Goal: Contribute content: Contribute content

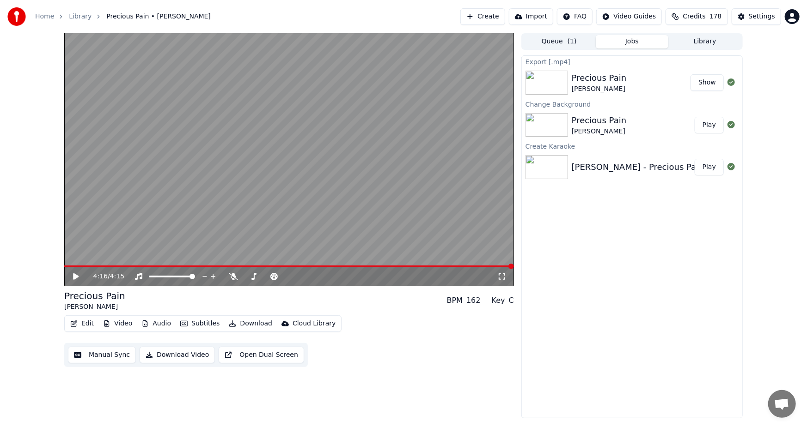
click at [489, 16] on button "Create" at bounding box center [482, 16] width 45 height 17
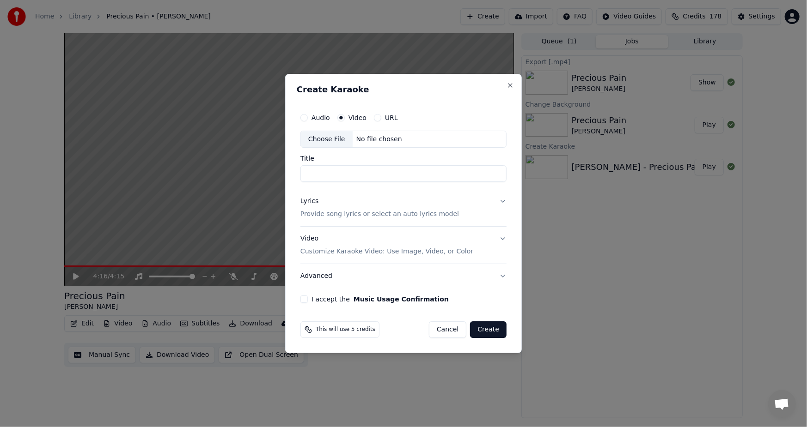
click at [324, 138] on div "Choose File" at bounding box center [327, 139] width 52 height 17
type input "**********"
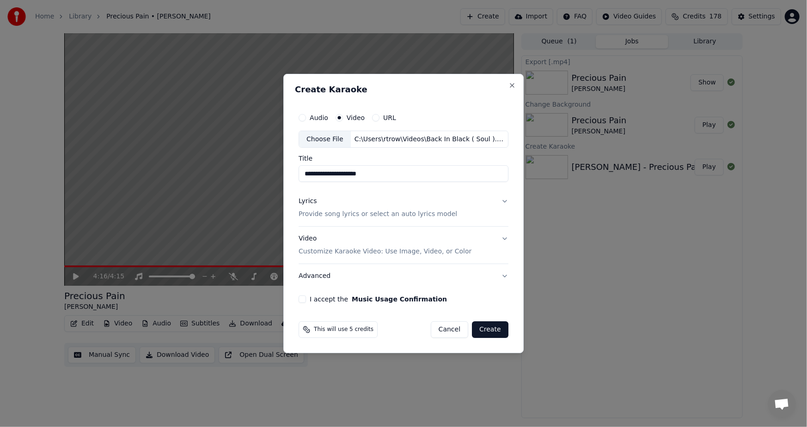
click at [321, 213] on p "Provide song lyrics or select an auto lyrics model" at bounding box center [377, 214] width 158 height 9
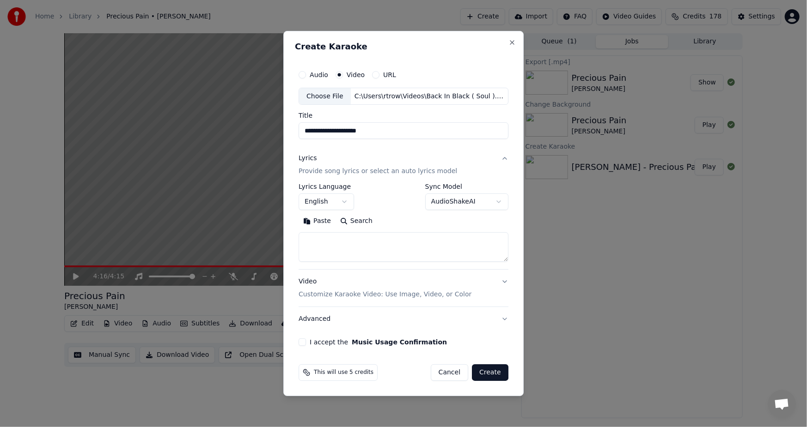
click at [319, 221] on button "Paste" at bounding box center [316, 221] width 37 height 15
click at [305, 343] on button "I accept the Music Usage Confirmation" at bounding box center [301, 342] width 7 height 7
click at [485, 373] on button "Create" at bounding box center [490, 372] width 36 height 17
type textarea "**********"
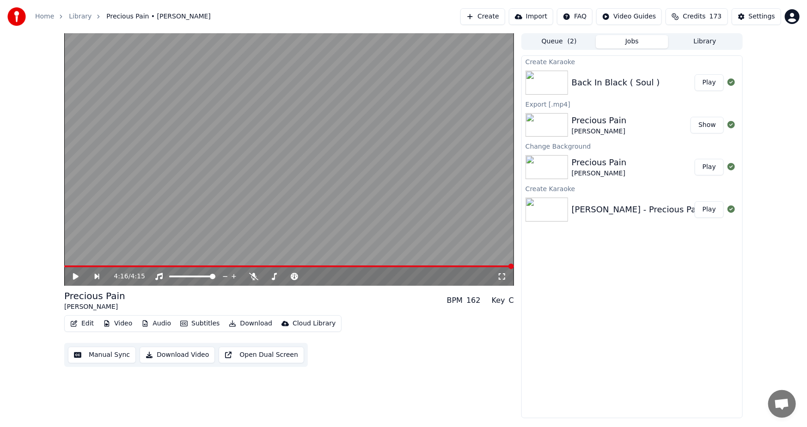
click at [710, 85] on button "Play" at bounding box center [708, 82] width 29 height 17
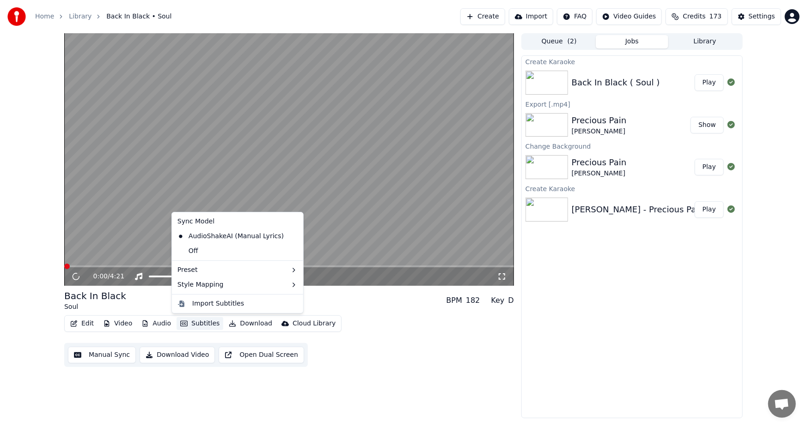
click at [188, 323] on button "Subtitles" at bounding box center [199, 323] width 47 height 13
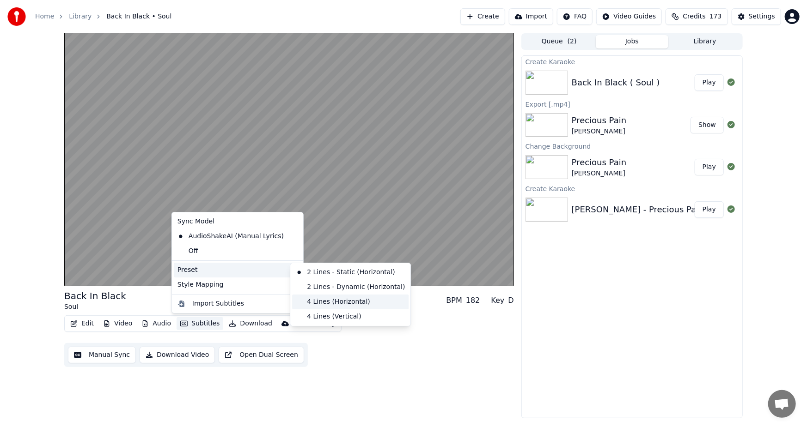
click at [330, 300] on div "4 Lines (Horizontal)" at bounding box center [350, 302] width 116 height 15
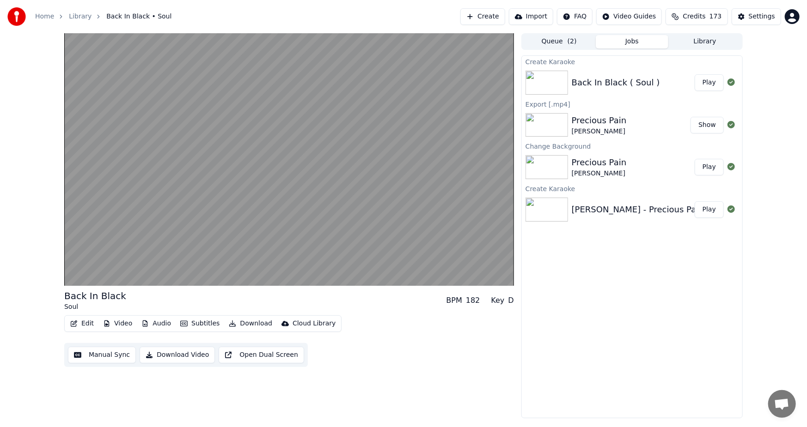
click at [121, 326] on button "Video" at bounding box center [117, 323] width 36 height 13
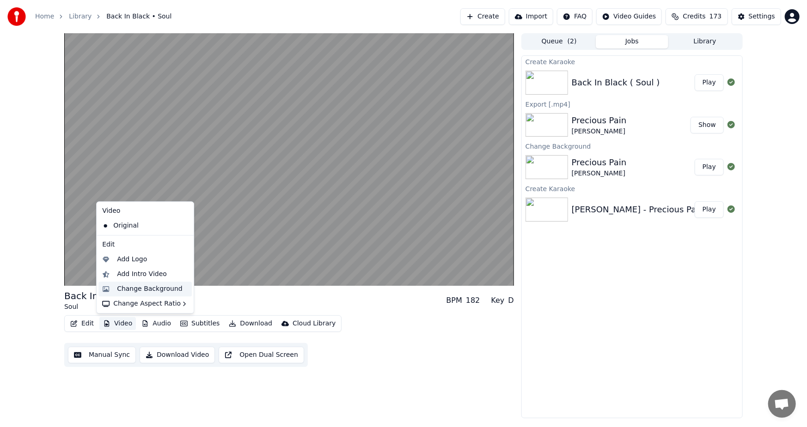
click at [151, 294] on div "Change Background" at bounding box center [144, 289] width 93 height 15
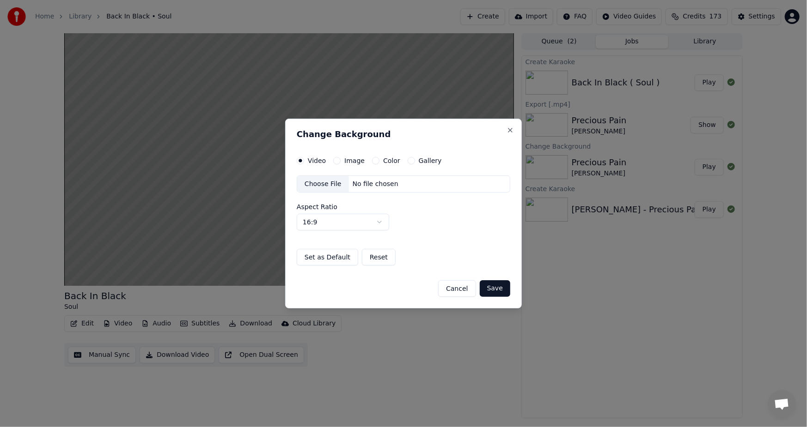
click at [352, 158] on label "Image" at bounding box center [354, 161] width 20 height 6
click at [340, 158] on button "Image" at bounding box center [336, 160] width 7 height 7
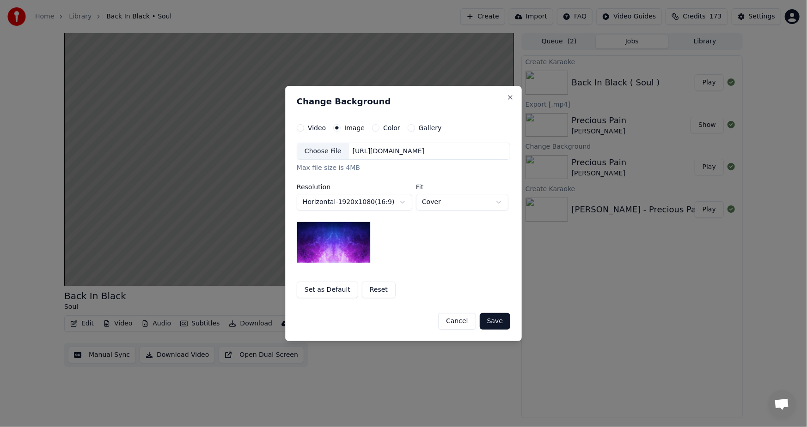
click at [358, 149] on div "[URL][DOMAIN_NAME]" at bounding box center [388, 151] width 79 height 9
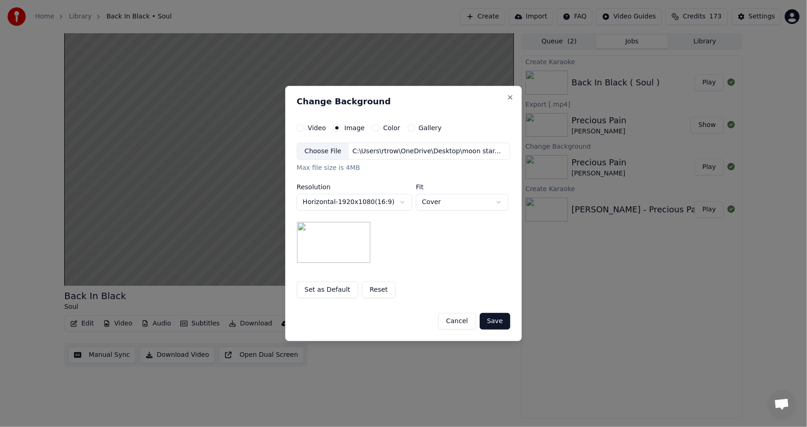
click at [496, 321] on button "Save" at bounding box center [494, 321] width 30 height 17
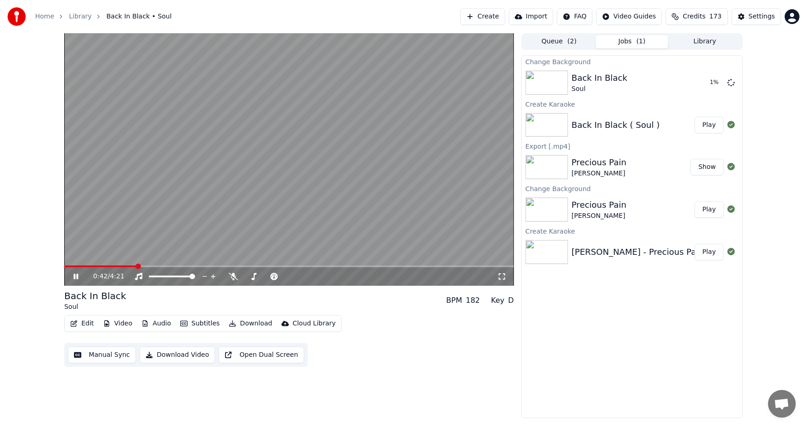
click at [73, 278] on icon at bounding box center [83, 276] width 22 height 7
click at [623, 316] on div "Change Background Back In Black Soul Play Create Karaoke Back In Black ( Soul )…" at bounding box center [631, 236] width 221 height 363
click at [711, 82] on button "Play" at bounding box center [708, 82] width 29 height 17
click at [74, 277] on icon at bounding box center [75, 277] width 5 height 6
click at [186, 356] on button "Download Video" at bounding box center [177, 355] width 75 height 17
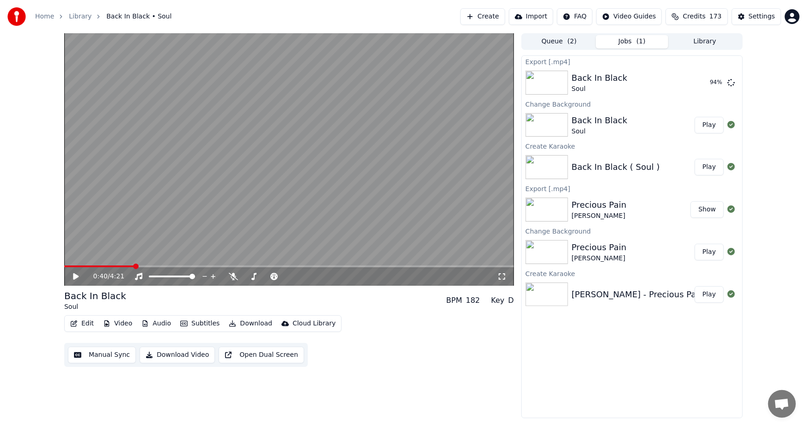
click at [73, 275] on icon at bounding box center [76, 276] width 6 height 6
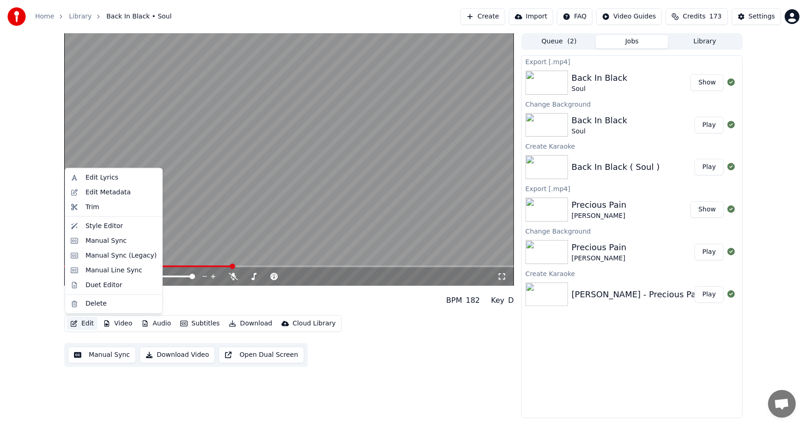
click at [79, 320] on button "Edit" at bounding box center [82, 323] width 31 height 13
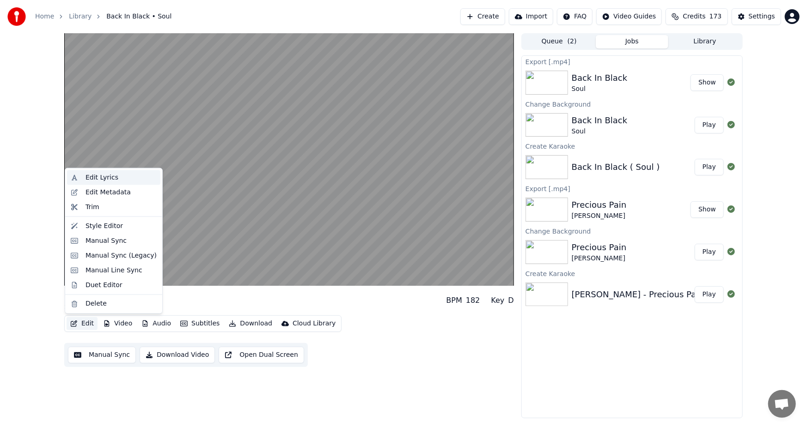
click at [98, 174] on div "Edit Lyrics" at bounding box center [101, 177] width 33 height 9
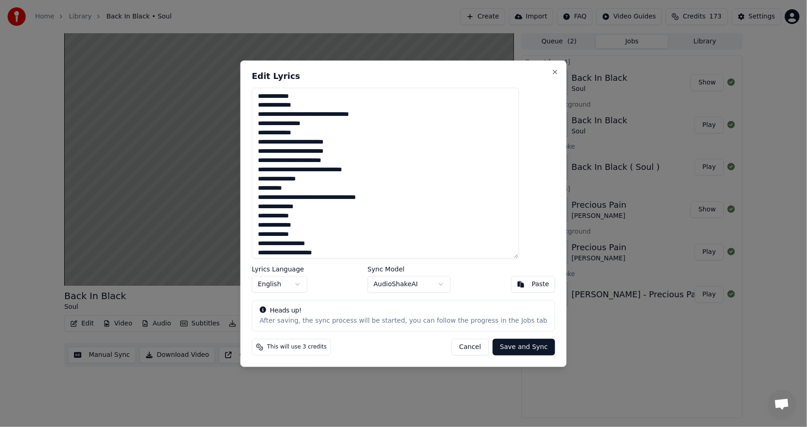
click at [451, 345] on button "Cancel" at bounding box center [469, 347] width 37 height 17
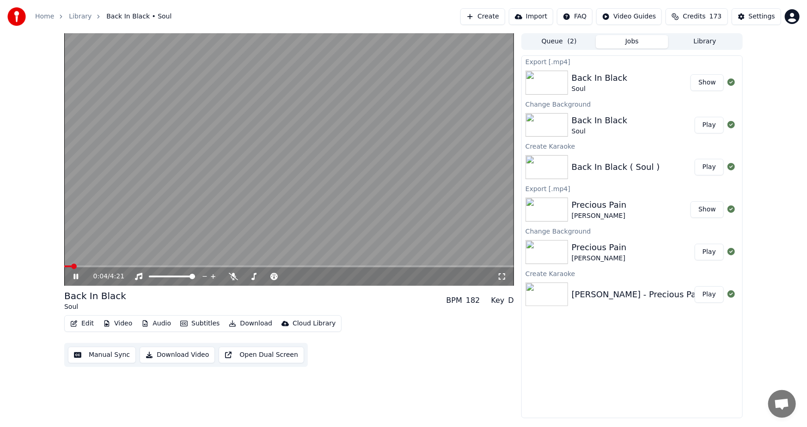
click at [71, 267] on span at bounding box center [67, 267] width 7 height 2
click at [73, 277] on icon at bounding box center [83, 276] width 22 height 7
click at [65, 267] on span at bounding box center [67, 267] width 6 height 6
click at [72, 277] on icon at bounding box center [83, 276] width 22 height 7
click at [80, 322] on button "Edit" at bounding box center [82, 323] width 31 height 13
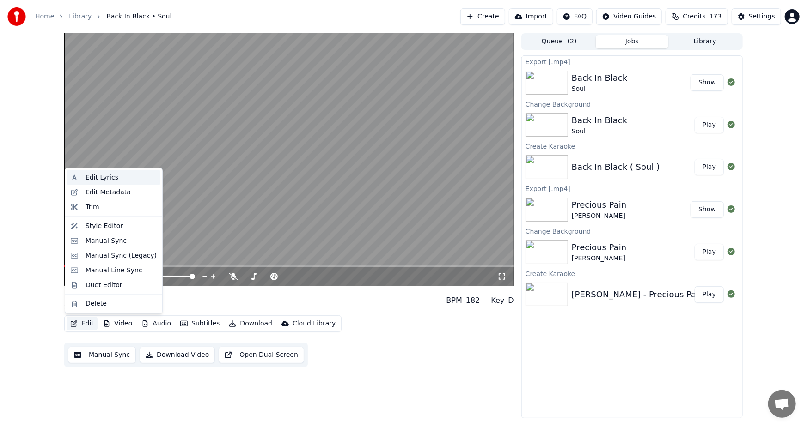
click at [103, 177] on div "Edit Lyrics" at bounding box center [101, 177] width 33 height 9
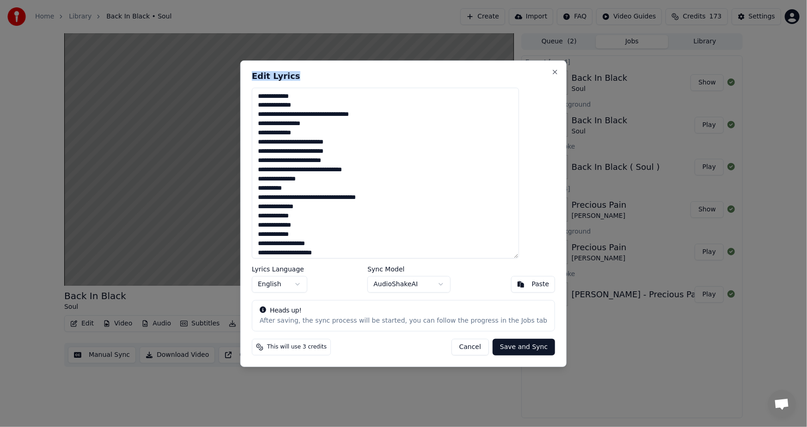
drag, startPoint x: 419, startPoint y: 64, endPoint x: 548, endPoint y: 65, distance: 128.9
click at [551, 65] on body "Home Library Back In Black • Soul Create Import FAQ Video Guides Credits 173 Se…" at bounding box center [403, 213] width 807 height 427
click at [274, 96] on textarea at bounding box center [385, 172] width 267 height 171
click at [461, 348] on button "Cancel" at bounding box center [469, 347] width 37 height 17
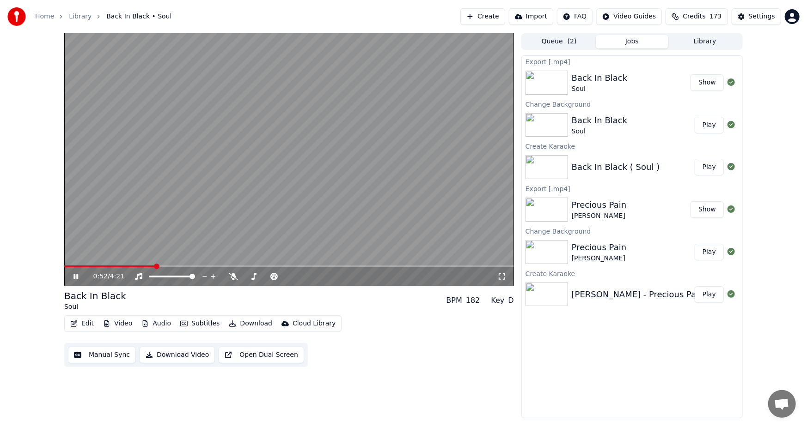
click at [77, 277] on icon at bounding box center [75, 277] width 5 height 6
click at [711, 81] on button "Show" at bounding box center [706, 82] width 33 height 17
click at [80, 323] on button "Edit" at bounding box center [82, 323] width 31 height 13
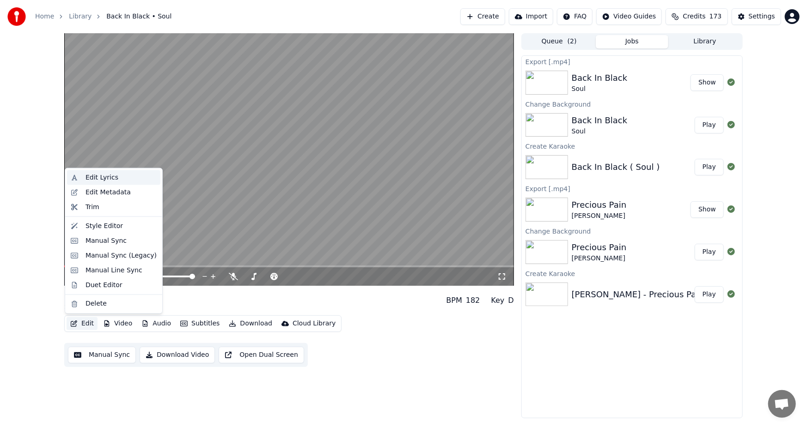
click at [94, 176] on div "Edit Lyrics" at bounding box center [101, 177] width 33 height 9
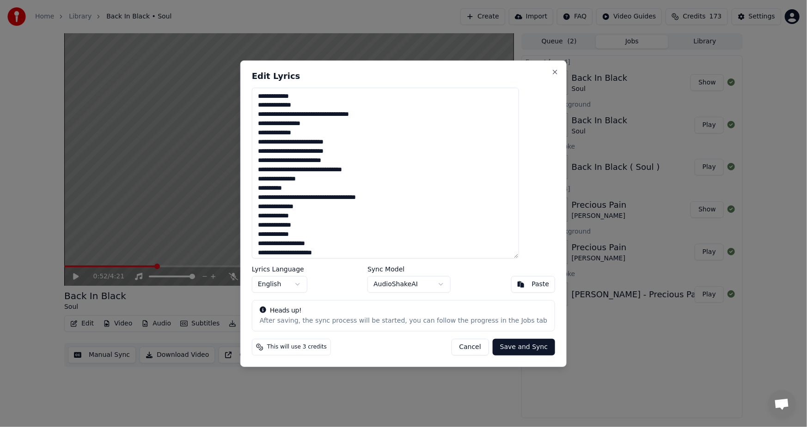
click at [396, 67] on div "Edit Lyrics Lyrics Language English Sync Model AudioShakeAI Paste Heads up! Aft…" at bounding box center [403, 213] width 326 height 307
drag, startPoint x: 411, startPoint y: 65, endPoint x: 561, endPoint y: 98, distance: 154.1
click at [561, 98] on body "Home Library Back In Black • Soul Create Import FAQ Video Guides Credits 173 Se…" at bounding box center [403, 213] width 807 height 427
click at [356, 65] on div "Edit Lyrics Lyrics Language English Sync Model AudioShakeAI Paste Heads up! Aft…" at bounding box center [403, 213] width 326 height 307
click at [388, 67] on div "Edit Lyrics Lyrics Language English Sync Model AudioShakeAI Paste Heads up! Aft…" at bounding box center [403, 213] width 326 height 307
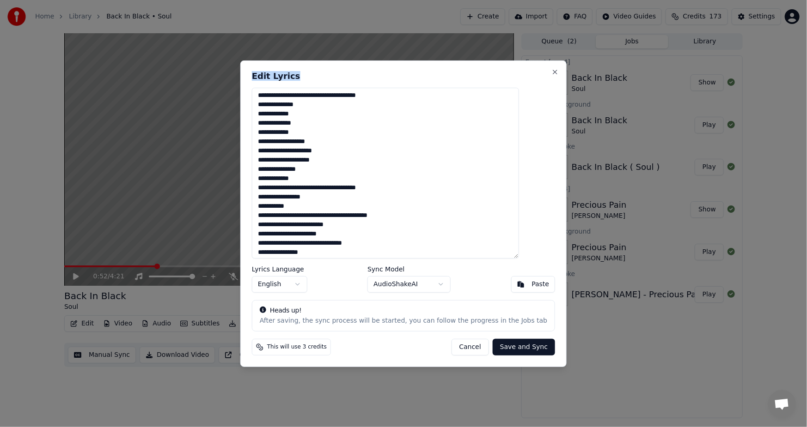
scroll to position [110, 0]
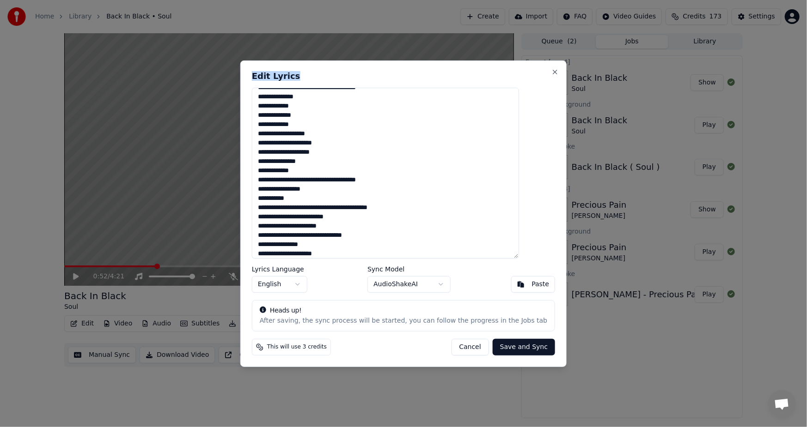
click at [451, 345] on button "Cancel" at bounding box center [469, 347] width 37 height 17
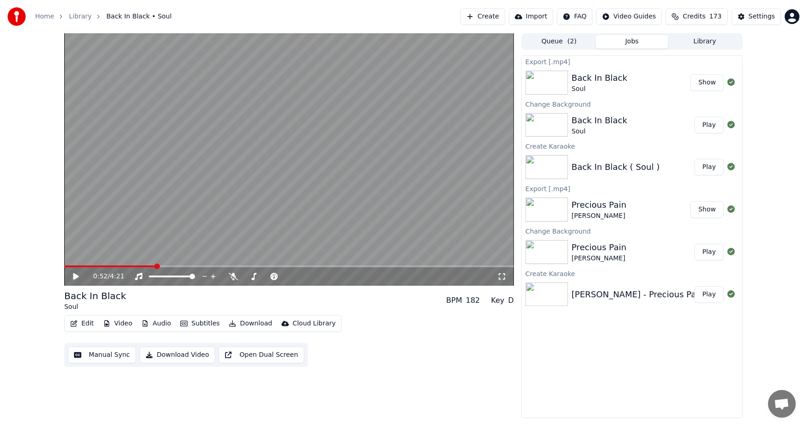
click at [705, 80] on button "Show" at bounding box center [706, 82] width 33 height 17
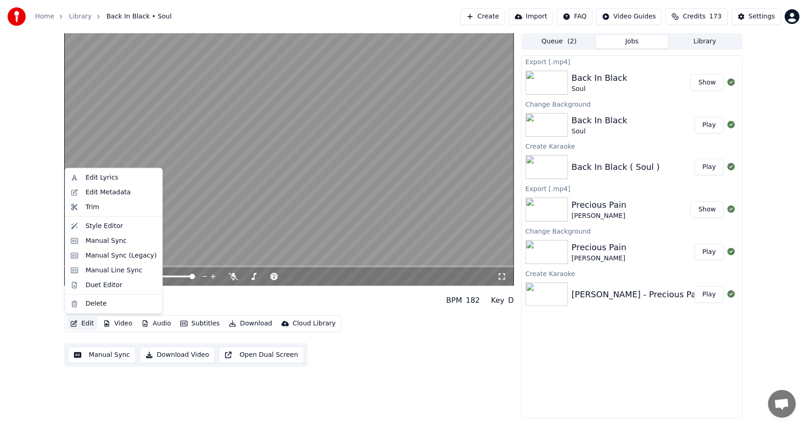
click at [77, 321] on icon "button" at bounding box center [74, 324] width 6 height 6
click at [98, 175] on div "Edit Lyrics" at bounding box center [101, 177] width 33 height 9
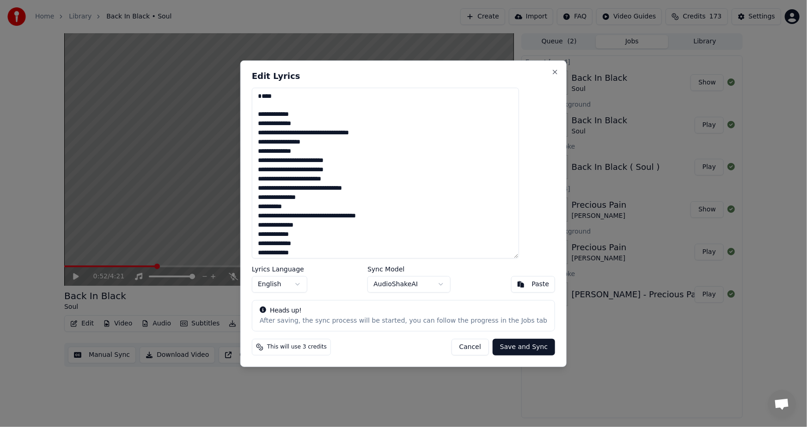
drag, startPoint x: 289, startPoint y: 106, endPoint x: 262, endPoint y: 106, distance: 26.3
click at [262, 106] on div "Edit Lyrics Lyrics Language English Sync Model AudioShakeAI Paste Heads up! Aft…" at bounding box center [403, 213] width 326 height 307
drag, startPoint x: 300, startPoint y: 145, endPoint x: 258, endPoint y: 145, distance: 42.5
click at [258, 145] on div "Edit Lyrics Lyrics Language English Sync Model AudioShakeAI Paste Heads up! Aft…" at bounding box center [403, 213] width 326 height 307
click at [296, 153] on textarea at bounding box center [385, 172] width 267 height 171
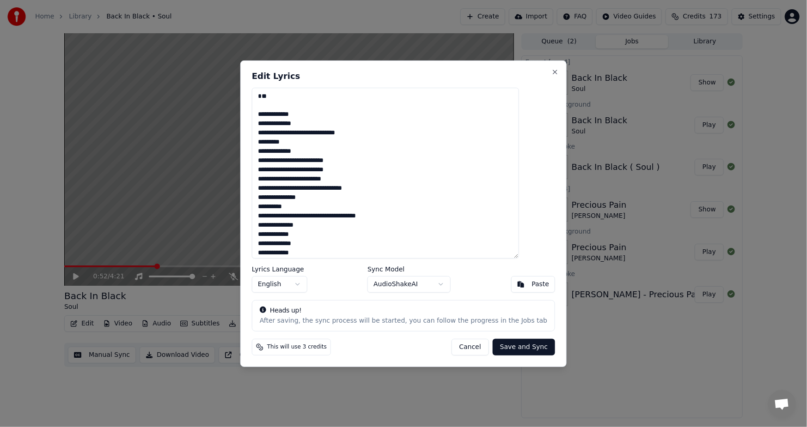
drag, startPoint x: 295, startPoint y: 163, endPoint x: 275, endPoint y: 164, distance: 20.3
click at [275, 164] on textarea at bounding box center [385, 172] width 267 height 171
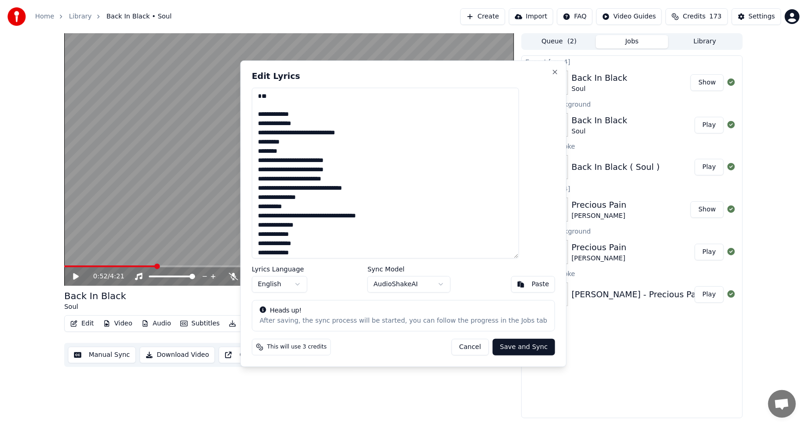
type textarea "**********"
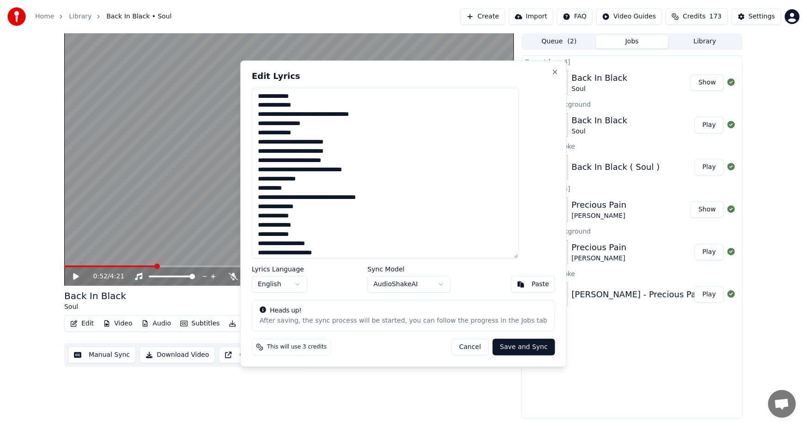
click at [0, 192] on html "Home Library Back In Black • Soul Create Import FAQ Video Guides Credits 173 Se…" at bounding box center [403, 213] width 807 height 427
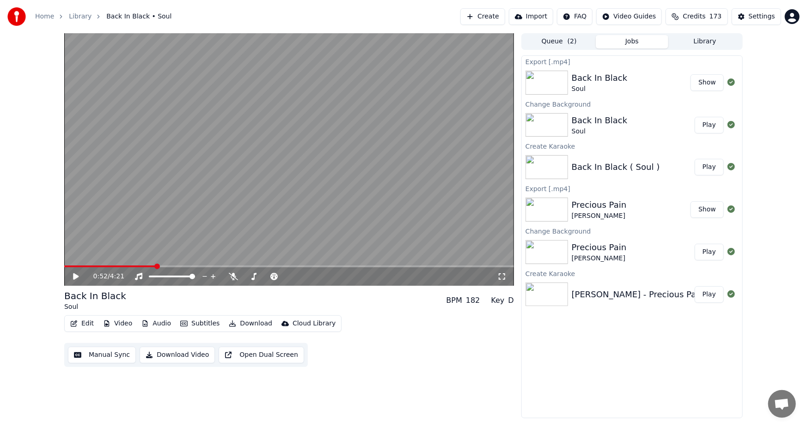
drag, startPoint x: 0, startPoint y: 192, endPoint x: 1, endPoint y: 186, distance: 5.7
click at [451, 372] on div "0:52 / 4:21 Back In Black Soul BPM 182 Key D Edit Video Audio Subtitles Downloa…" at bounding box center [288, 225] width 449 height 385
click at [414, 350] on div "Edit Video Audio Subtitles Download Cloud Library Manual Sync Download Video Op…" at bounding box center [288, 341] width 449 height 52
click at [24, 104] on div "0:52 / 4:21 Back In Black Soul BPM 182 Key D Edit Video Audio Subtitles Downloa…" at bounding box center [403, 225] width 807 height 385
click at [25, 122] on div "0:52 / 4:21 Back In Black Soul BPM 182 Key D Edit Video Audio Subtitles Downloa…" at bounding box center [403, 225] width 807 height 385
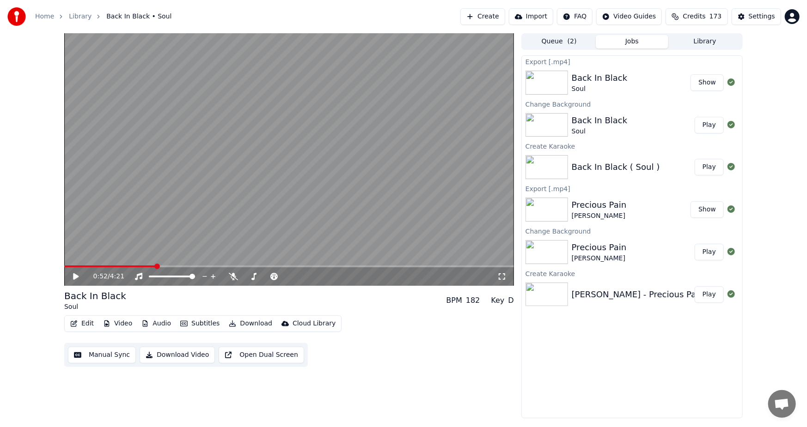
drag, startPoint x: 25, startPoint y: 122, endPoint x: 20, endPoint y: 126, distance: 6.6
click at [28, 120] on div "0:52 / 4:21 Back In Black Soul BPM 182 Key D Edit Video Audio Subtitles Downloa…" at bounding box center [403, 225] width 807 height 385
click at [29, 123] on div "0:52 / 4:21 Back In Black Soul BPM 182 Key D Edit Video Audio Subtitles Downloa…" at bounding box center [403, 225] width 807 height 385
drag, startPoint x: 29, startPoint y: 123, endPoint x: 24, endPoint y: 128, distance: 7.2
click at [122, 266] on span at bounding box center [109, 267] width 91 height 2
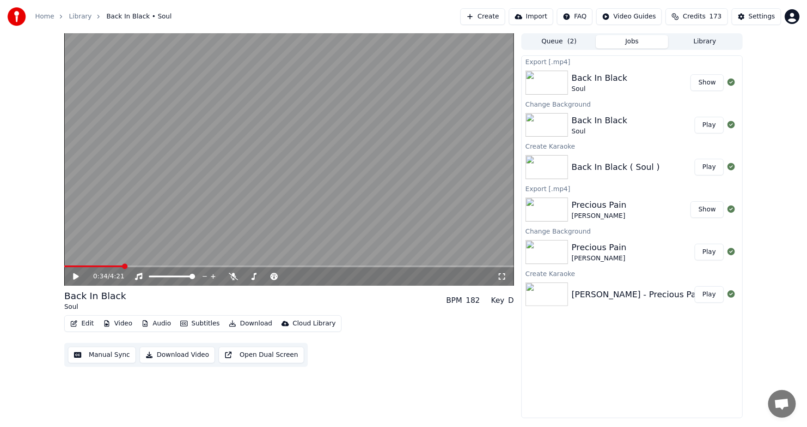
click at [363, 12] on div "Home Library Back In Black • Soul Create Import FAQ Video Guides Credits 173 Se…" at bounding box center [403, 16] width 807 height 33
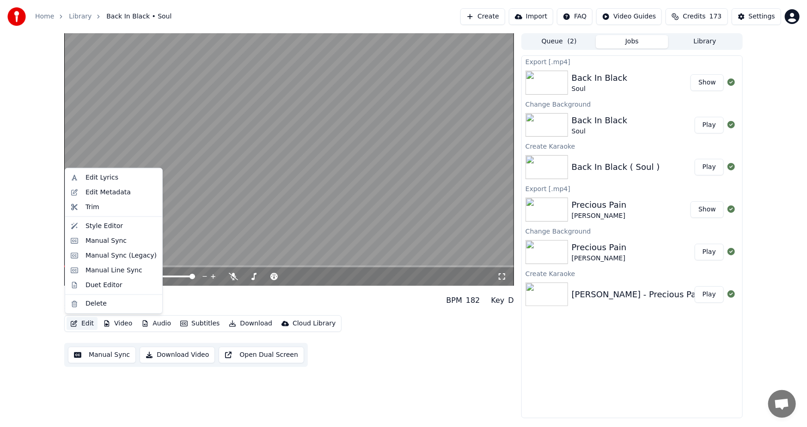
click at [79, 323] on button "Edit" at bounding box center [82, 323] width 31 height 13
click at [88, 175] on div "Edit Lyrics" at bounding box center [101, 177] width 33 height 9
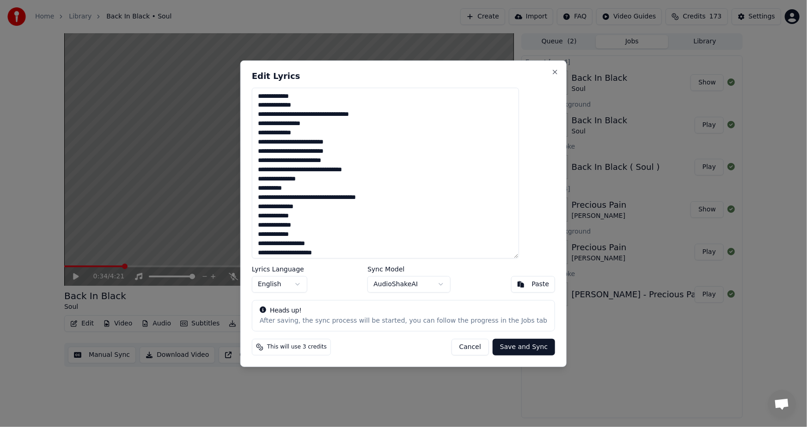
drag, startPoint x: 287, startPoint y: 117, endPoint x: 273, endPoint y: 117, distance: 13.4
click at [273, 117] on textarea at bounding box center [385, 172] width 267 height 171
click at [300, 118] on textarea at bounding box center [385, 172] width 267 height 171
drag, startPoint x: 285, startPoint y: 125, endPoint x: 258, endPoint y: 125, distance: 26.8
click at [258, 125] on body "Home Library Back In Black • Soul Create Import FAQ Video Guides Credits 173 Se…" at bounding box center [403, 213] width 807 height 427
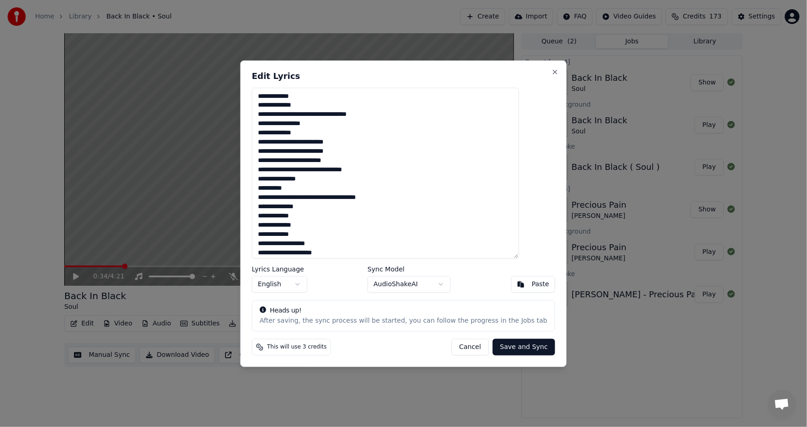
click at [411, 130] on textarea at bounding box center [385, 172] width 267 height 171
click at [275, 125] on textarea at bounding box center [385, 172] width 267 height 171
drag, startPoint x: 311, startPoint y: 143, endPoint x: 271, endPoint y: 146, distance: 40.7
click at [271, 146] on textarea at bounding box center [385, 172] width 267 height 171
drag, startPoint x: 302, startPoint y: 145, endPoint x: 331, endPoint y: 139, distance: 29.2
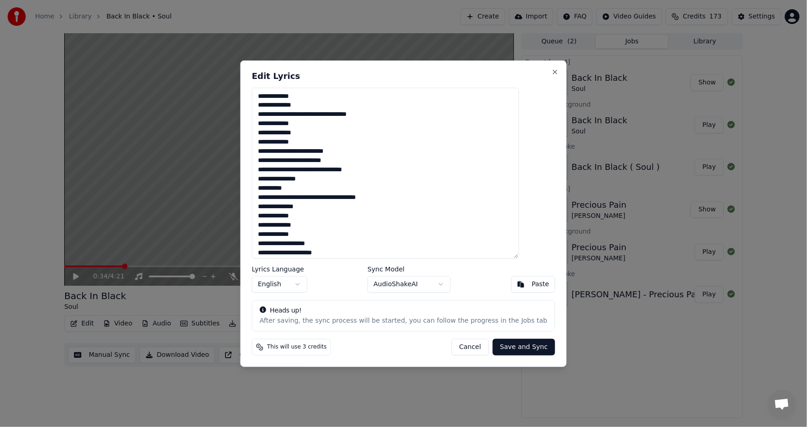
click at [331, 139] on textarea at bounding box center [385, 172] width 267 height 171
click at [463, 350] on button "Cancel" at bounding box center [469, 347] width 37 height 17
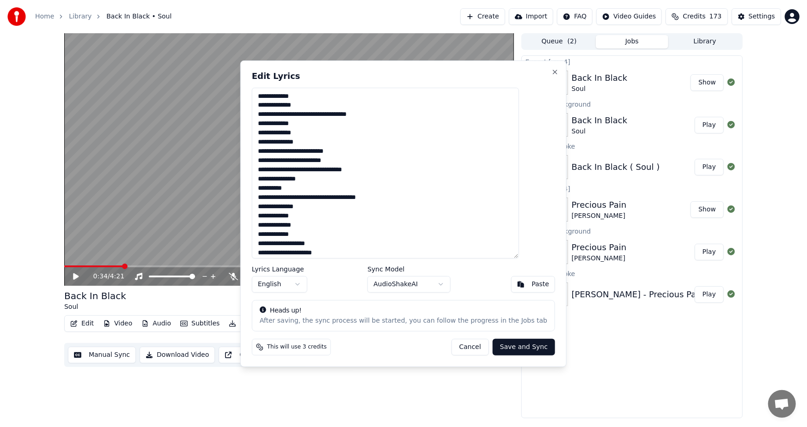
type textarea "**********"
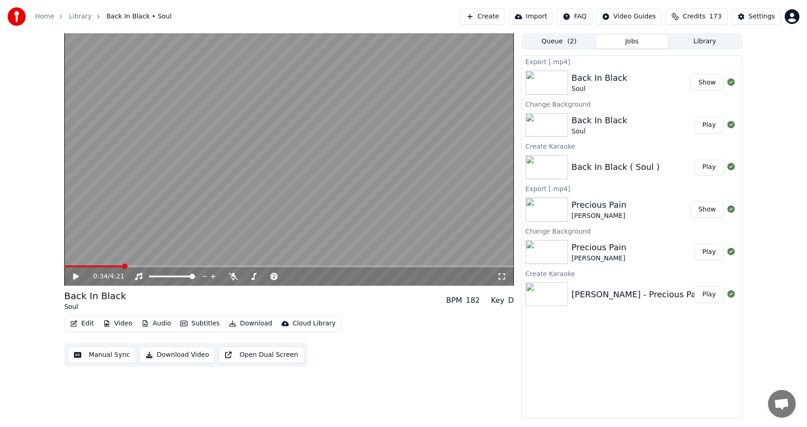
click at [83, 323] on button "Edit" at bounding box center [82, 323] width 31 height 13
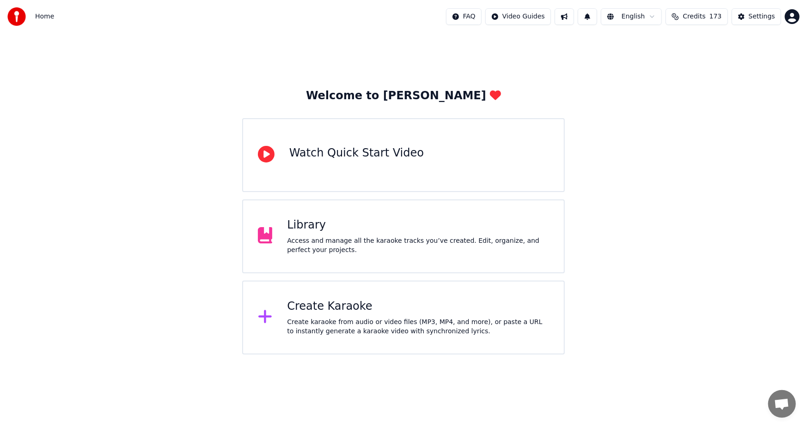
click at [307, 315] on div "Create Karaoke Create karaoke from audio or video files (MP3, MP4, and more), o…" at bounding box center [418, 317] width 262 height 37
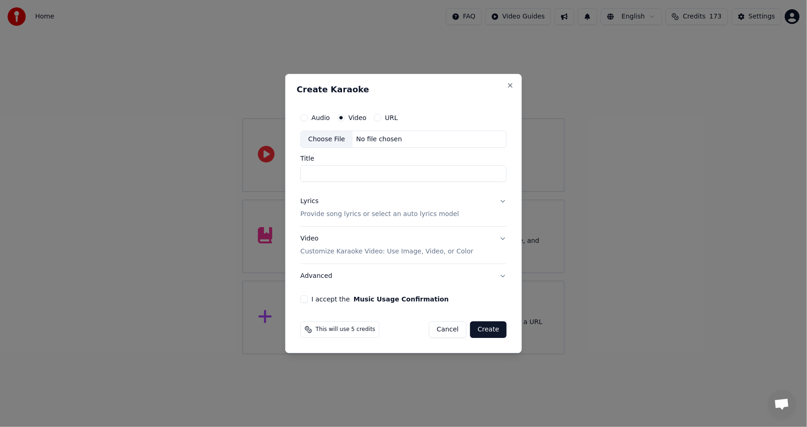
click at [329, 137] on div "Choose File" at bounding box center [327, 139] width 52 height 17
type input "**********"
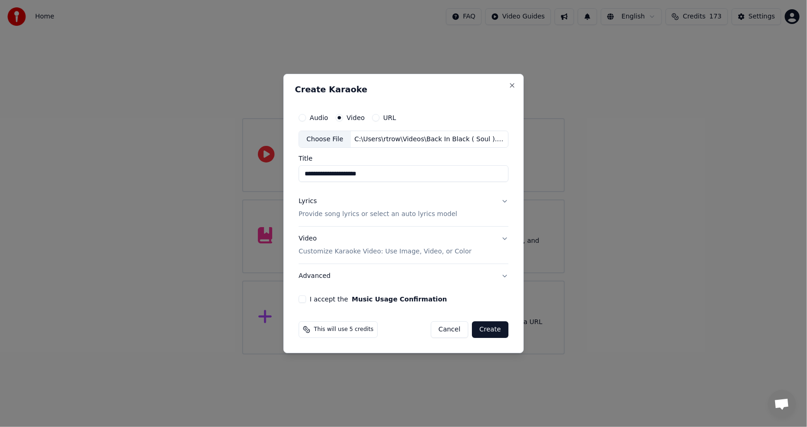
click at [334, 214] on p "Provide song lyrics or select an auto lyrics model" at bounding box center [377, 214] width 158 height 9
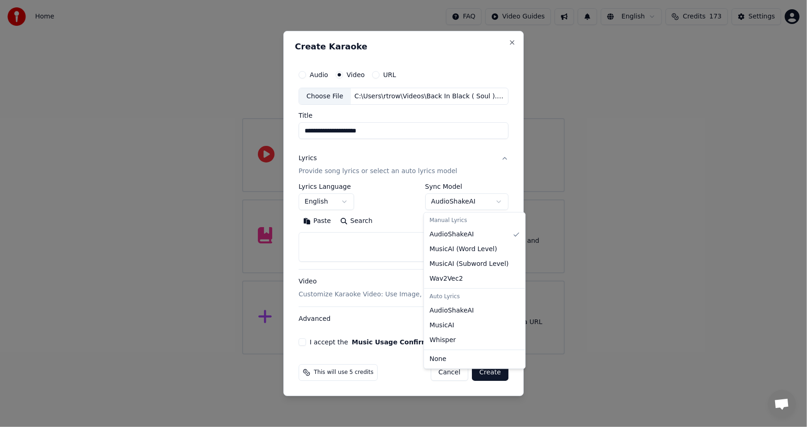
click at [494, 199] on body "**********" at bounding box center [403, 177] width 807 height 355
select select "**********"
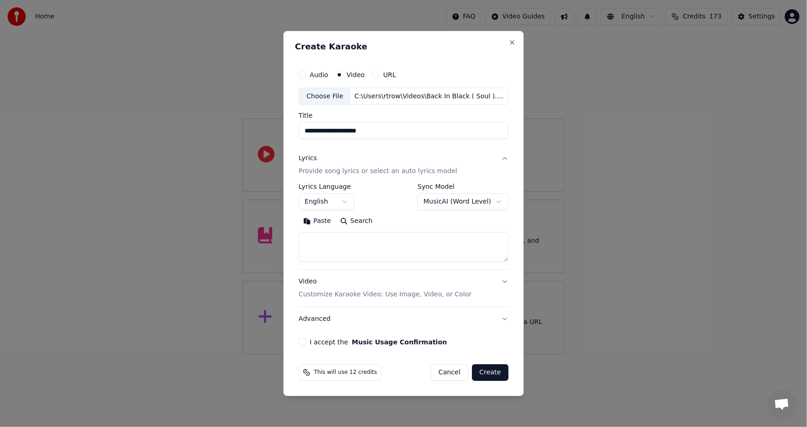
click at [303, 343] on button "I accept the Music Usage Confirmation" at bounding box center [301, 342] width 7 height 7
click at [484, 370] on button "Create" at bounding box center [490, 372] width 36 height 17
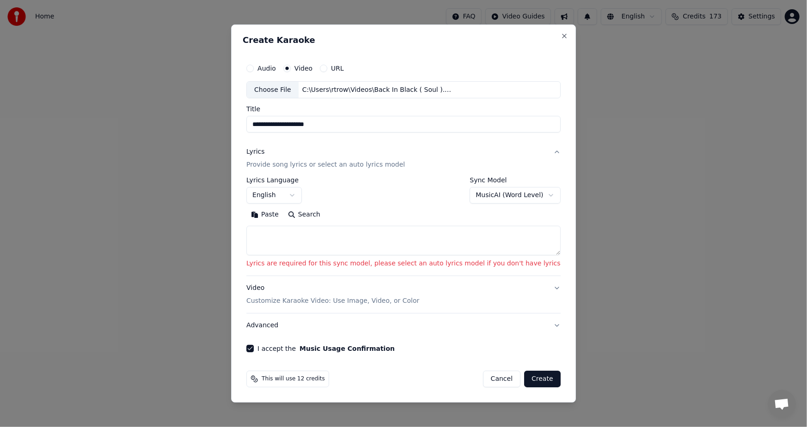
click at [282, 213] on button "Paste" at bounding box center [264, 215] width 37 height 15
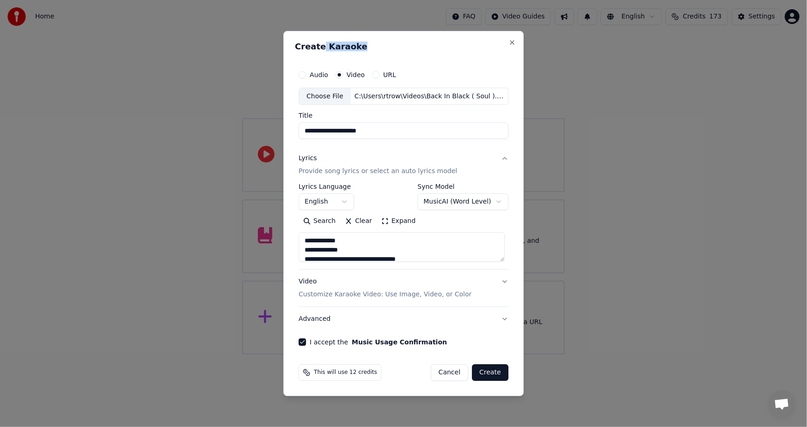
drag, startPoint x: 388, startPoint y: 37, endPoint x: 321, endPoint y: 39, distance: 67.9
click at [321, 39] on div "**********" at bounding box center [403, 214] width 240 height 366
click at [406, 40] on div "**********" at bounding box center [403, 214] width 240 height 366
drag, startPoint x: 332, startPoint y: 259, endPoint x: 322, endPoint y: 259, distance: 10.6
click at [322, 259] on textarea at bounding box center [401, 248] width 206 height 30
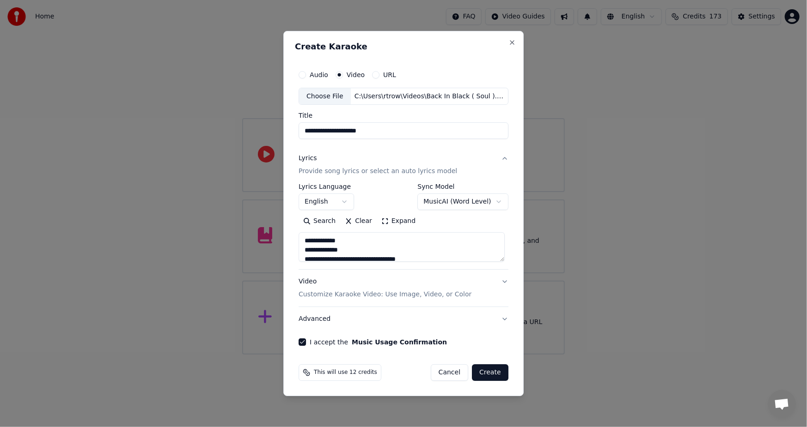
click at [305, 260] on textarea at bounding box center [401, 248] width 206 height 30
click at [326, 250] on textarea at bounding box center [401, 248] width 206 height 30
click at [319, 249] on textarea at bounding box center [401, 248] width 206 height 30
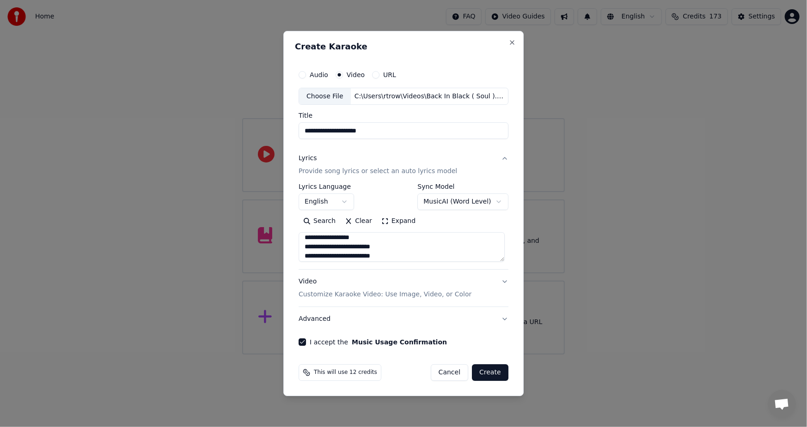
scroll to position [22, 0]
click at [329, 240] on textarea at bounding box center [401, 248] width 206 height 30
click at [306, 246] on textarea at bounding box center [401, 248] width 206 height 30
click at [331, 248] on textarea at bounding box center [401, 248] width 206 height 30
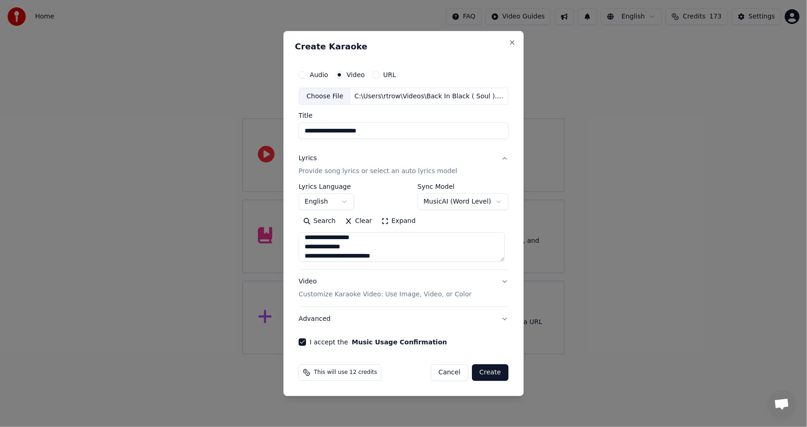
click at [355, 249] on textarea at bounding box center [401, 248] width 206 height 30
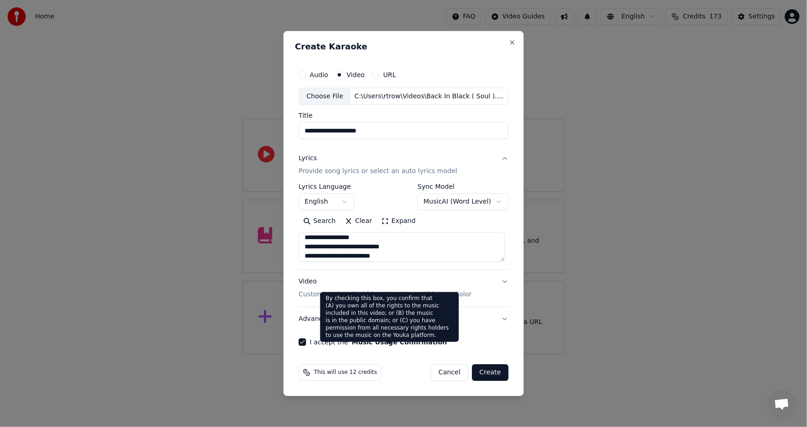
click at [305, 258] on textarea at bounding box center [401, 248] width 206 height 30
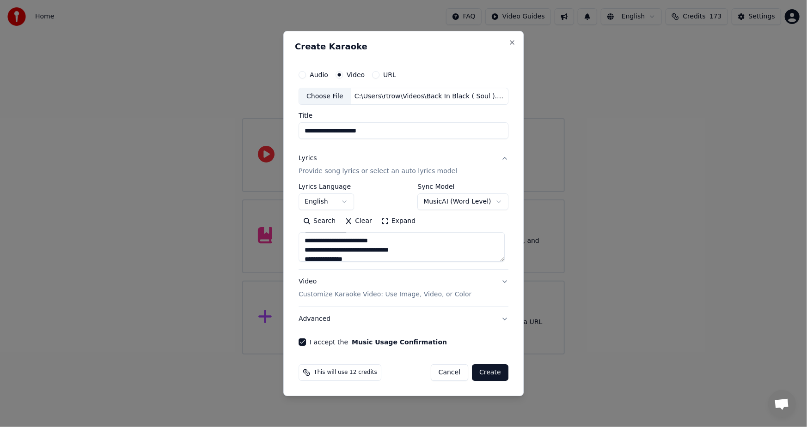
scroll to position [59, 0]
click at [353, 249] on textarea at bounding box center [401, 248] width 206 height 30
click at [334, 248] on textarea at bounding box center [401, 248] width 206 height 30
click at [323, 247] on textarea at bounding box center [401, 248] width 206 height 30
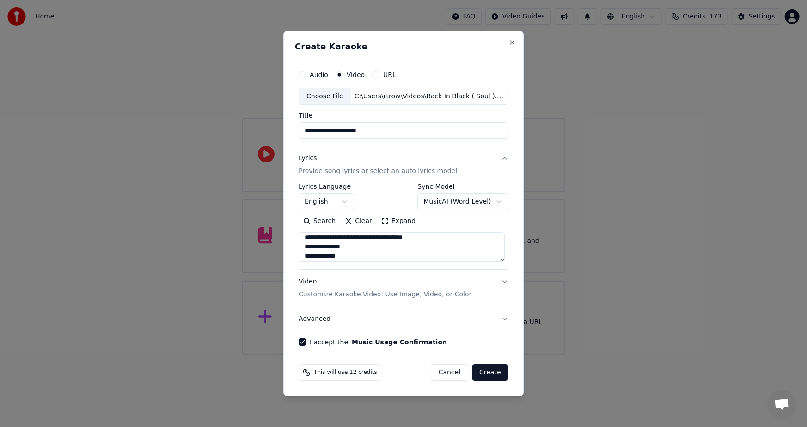
click at [359, 242] on textarea at bounding box center [401, 248] width 206 height 30
type textarea "**********"
click at [479, 375] on button "Create" at bounding box center [490, 372] width 36 height 17
click at [445, 375] on button "Cancel" at bounding box center [437, 372] width 37 height 17
select select "**********"
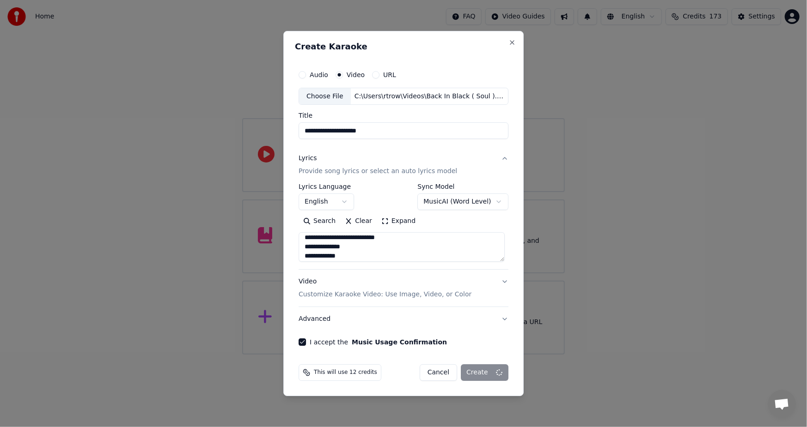
select select
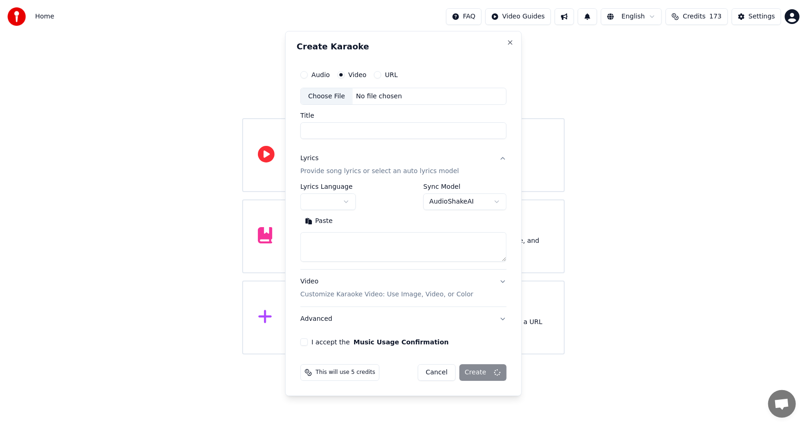
scroll to position [0, 0]
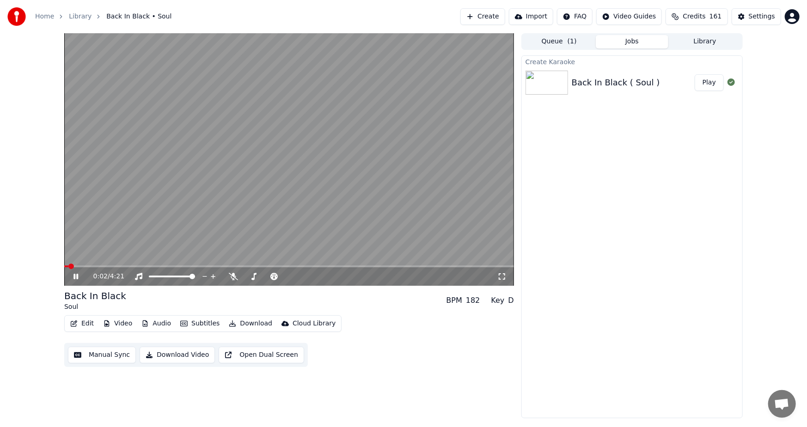
click at [71, 277] on div "0:02 / 4:21" at bounding box center [289, 276] width 442 height 9
click at [126, 237] on video at bounding box center [288, 159] width 449 height 253
click at [191, 322] on button "Subtitles" at bounding box center [199, 323] width 47 height 13
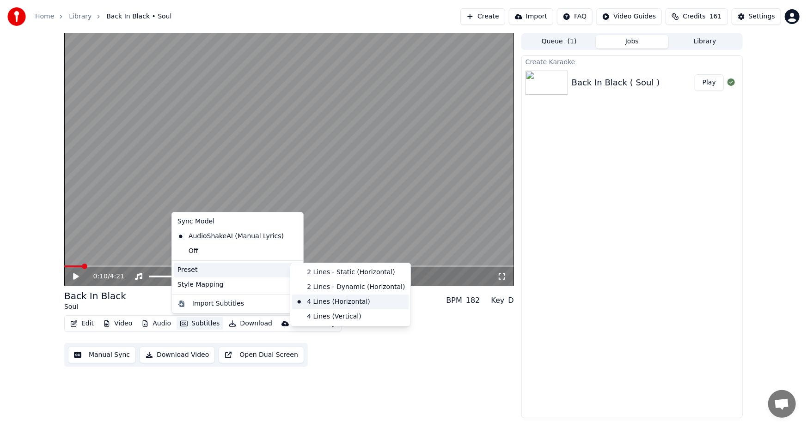
click at [323, 305] on div "4 Lines (Horizontal)" at bounding box center [350, 302] width 116 height 15
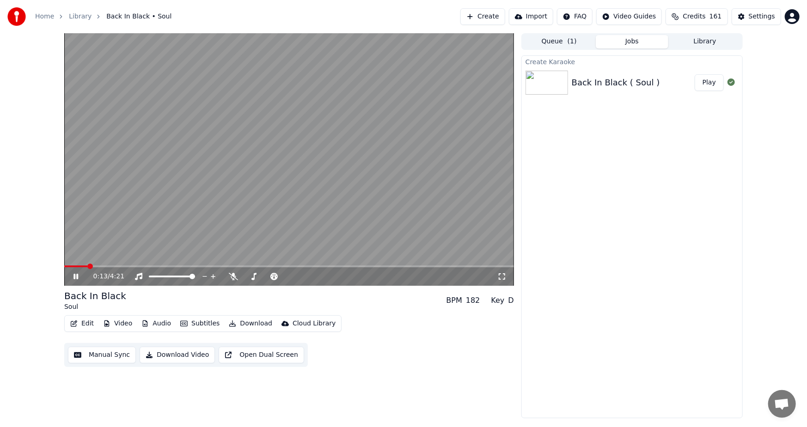
click at [75, 274] on icon at bounding box center [83, 276] width 22 height 7
click at [83, 322] on button "Edit" at bounding box center [82, 323] width 31 height 13
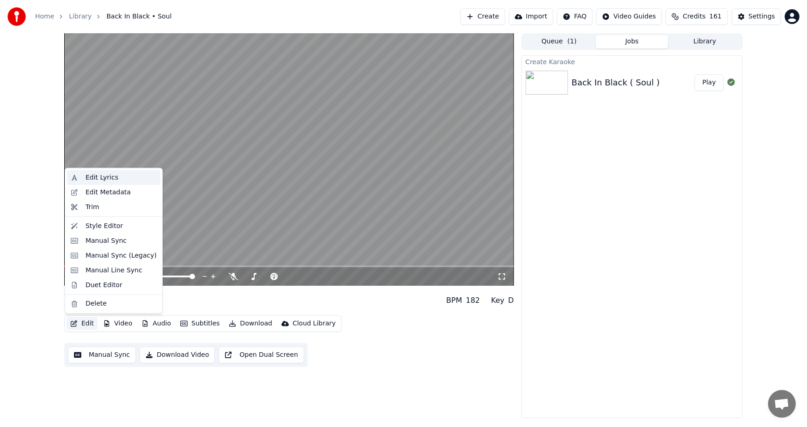
click at [83, 176] on div "Edit Lyrics" at bounding box center [113, 177] width 93 height 15
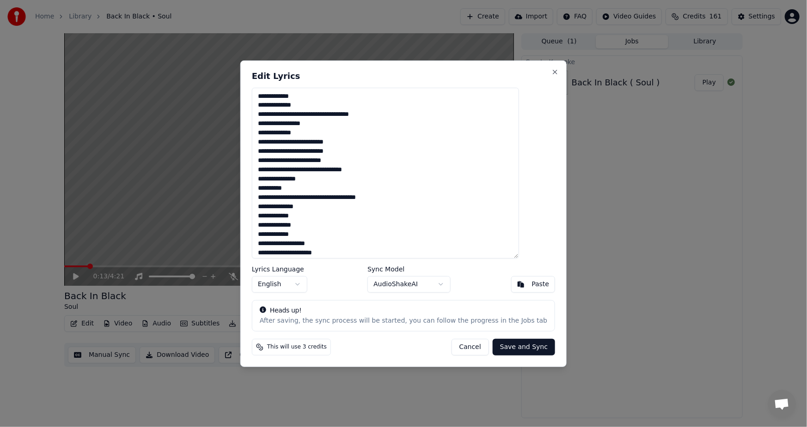
click at [303, 163] on textarea at bounding box center [385, 172] width 267 height 171
click at [319, 161] on textarea at bounding box center [385, 172] width 267 height 171
click at [301, 115] on textarea at bounding box center [385, 172] width 267 height 171
click at [276, 125] on textarea at bounding box center [385, 172] width 267 height 171
click at [289, 135] on textarea at bounding box center [385, 172] width 267 height 171
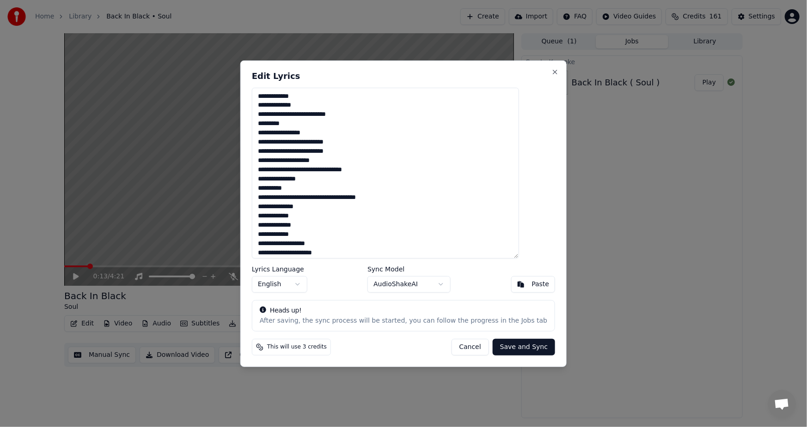
click at [276, 146] on textarea at bounding box center [385, 172] width 267 height 171
click at [301, 143] on textarea at bounding box center [385, 172] width 267 height 171
click at [275, 152] on textarea at bounding box center [385, 172] width 267 height 171
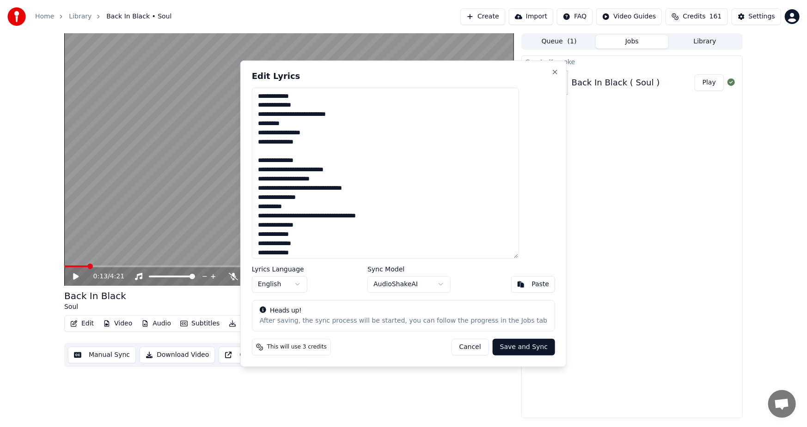
type textarea "**********"
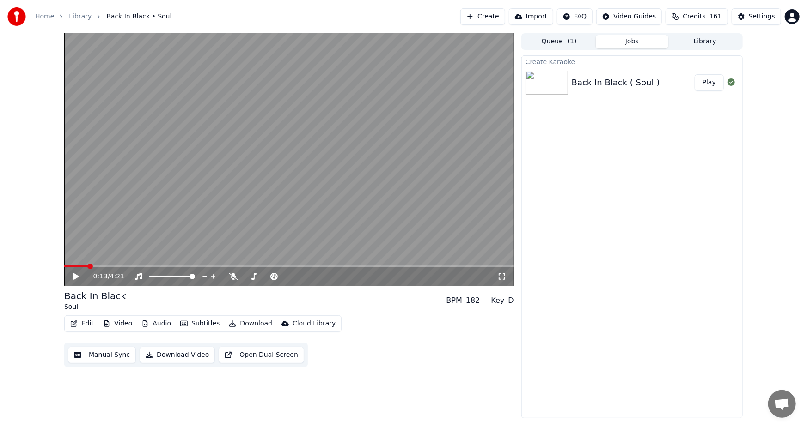
click at [87, 324] on button "Edit" at bounding box center [82, 323] width 31 height 13
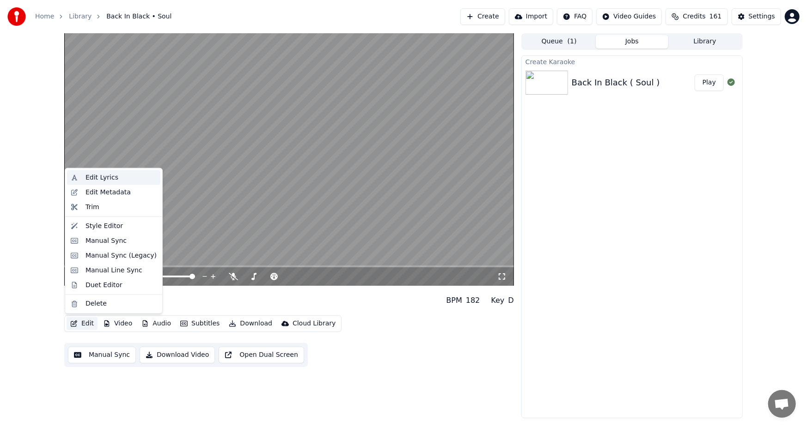
click at [94, 176] on div "Edit Lyrics" at bounding box center [101, 177] width 33 height 9
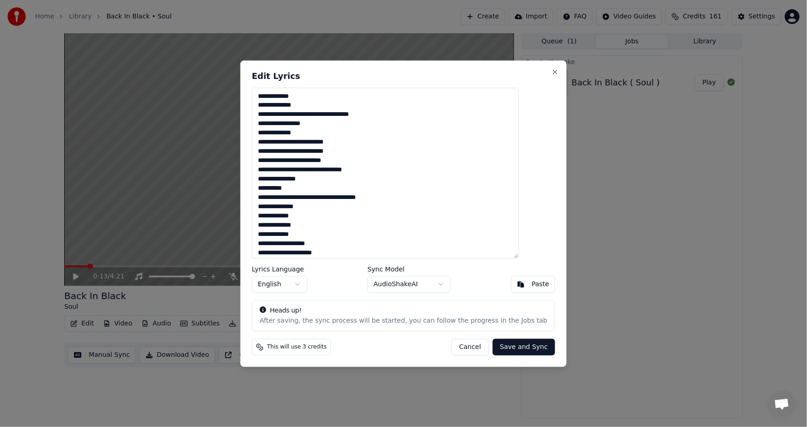
click at [301, 118] on textarea at bounding box center [385, 172] width 267 height 171
click at [295, 125] on textarea at bounding box center [385, 172] width 267 height 171
click at [299, 133] on textarea at bounding box center [385, 172] width 267 height 171
click at [303, 117] on textarea at bounding box center [385, 172] width 267 height 171
click at [317, 141] on textarea at bounding box center [385, 172] width 267 height 171
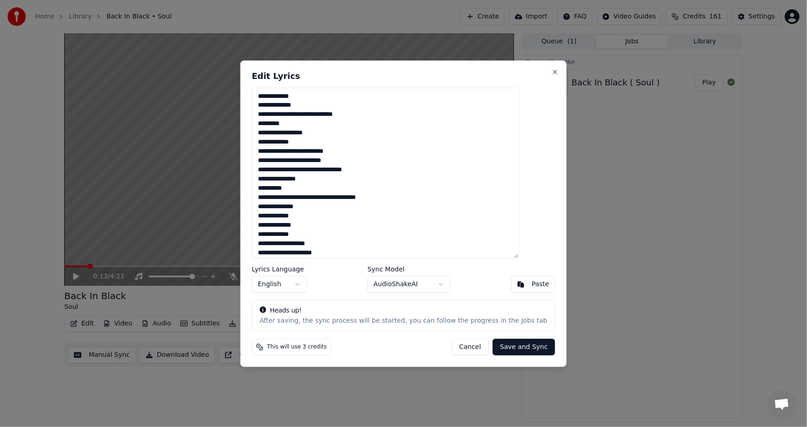
click at [301, 142] on textarea at bounding box center [385, 172] width 267 height 171
click at [314, 141] on textarea at bounding box center [385, 172] width 267 height 171
click at [274, 153] on textarea at bounding box center [385, 172] width 267 height 171
click at [275, 182] on textarea at bounding box center [385, 172] width 267 height 171
click at [299, 200] on textarea at bounding box center [385, 172] width 267 height 171
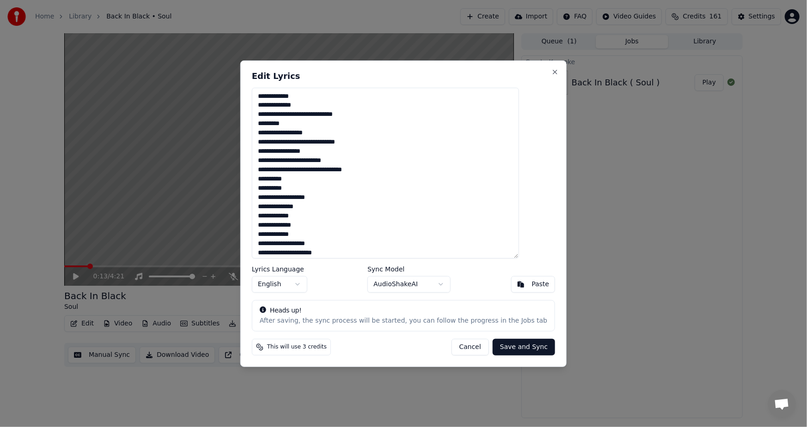
click at [297, 198] on textarea at bounding box center [385, 172] width 267 height 171
click at [275, 207] on textarea at bounding box center [385, 172] width 267 height 171
click at [307, 206] on textarea at bounding box center [385, 172] width 267 height 171
click at [284, 216] on textarea at bounding box center [385, 172] width 267 height 171
click at [285, 216] on textarea at bounding box center [385, 172] width 267 height 171
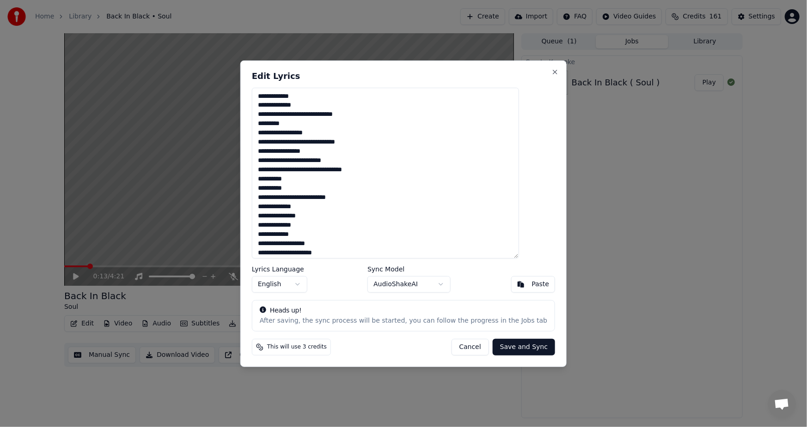
click at [307, 217] on textarea at bounding box center [385, 172] width 267 height 171
click at [305, 217] on textarea at bounding box center [385, 172] width 267 height 171
click at [304, 217] on textarea at bounding box center [385, 172] width 267 height 171
drag, startPoint x: 286, startPoint y: 227, endPoint x: 274, endPoint y: 227, distance: 12.5
click at [274, 227] on textarea at bounding box center [385, 172] width 267 height 171
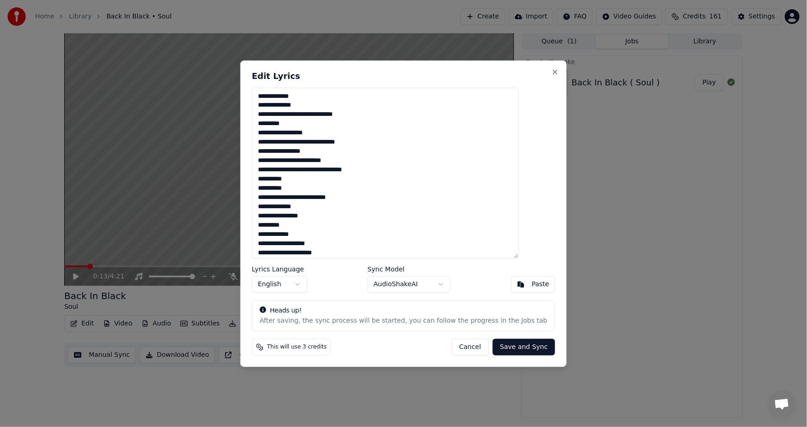
drag, startPoint x: 288, startPoint y: 218, endPoint x: 322, endPoint y: 217, distance: 34.7
click at [322, 217] on textarea at bounding box center [385, 172] width 267 height 171
drag, startPoint x: 283, startPoint y: 236, endPoint x: 273, endPoint y: 237, distance: 9.7
click at [273, 237] on textarea at bounding box center [385, 172] width 267 height 171
click at [305, 232] on textarea at bounding box center [385, 172] width 267 height 171
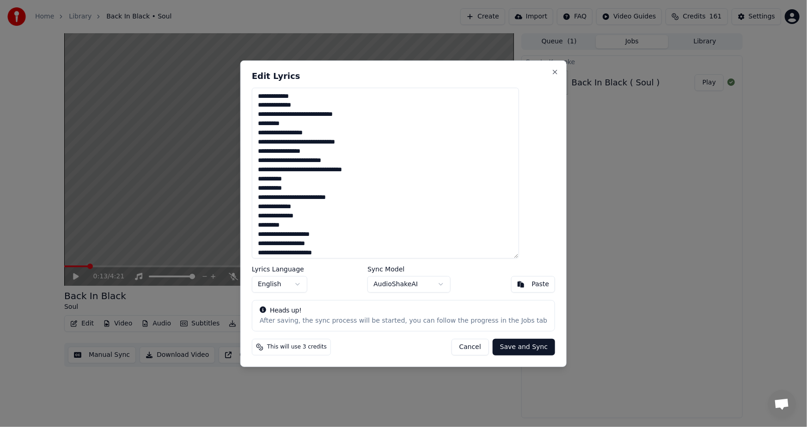
click at [349, 236] on textarea at bounding box center [385, 172] width 267 height 171
click at [345, 236] on textarea at bounding box center [385, 172] width 267 height 171
click at [276, 244] on textarea at bounding box center [385, 172] width 267 height 171
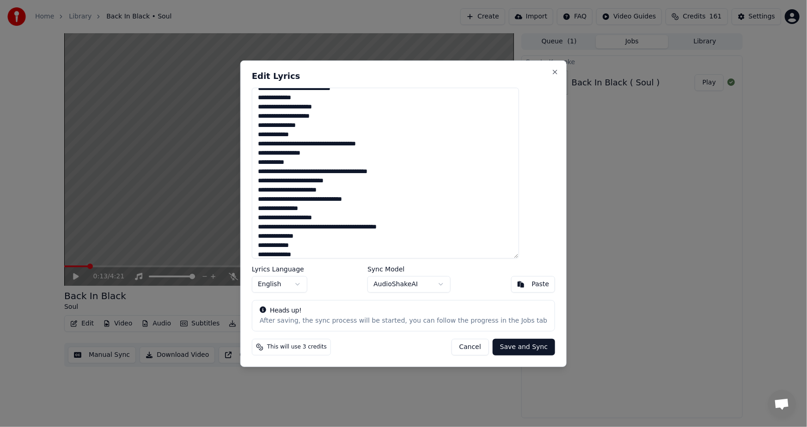
scroll to position [148, 0]
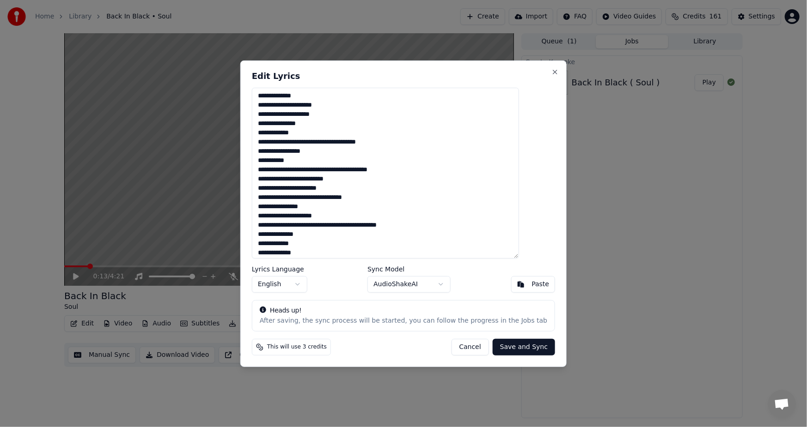
click at [302, 97] on textarea at bounding box center [385, 172] width 267 height 171
click at [276, 104] on textarea at bounding box center [385, 172] width 267 height 171
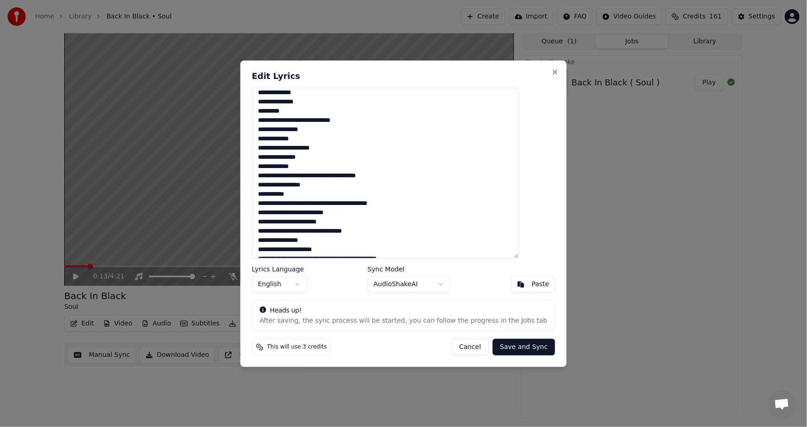
scroll to position [105, 0]
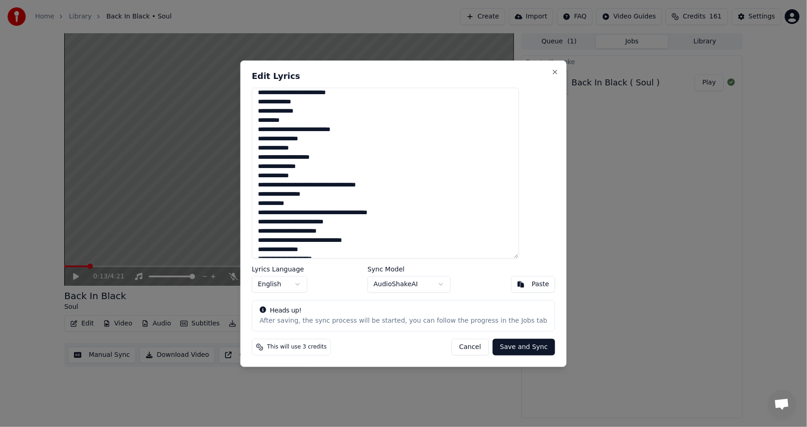
click at [298, 149] on textarea at bounding box center [385, 172] width 267 height 171
click at [275, 160] on textarea at bounding box center [385, 172] width 267 height 171
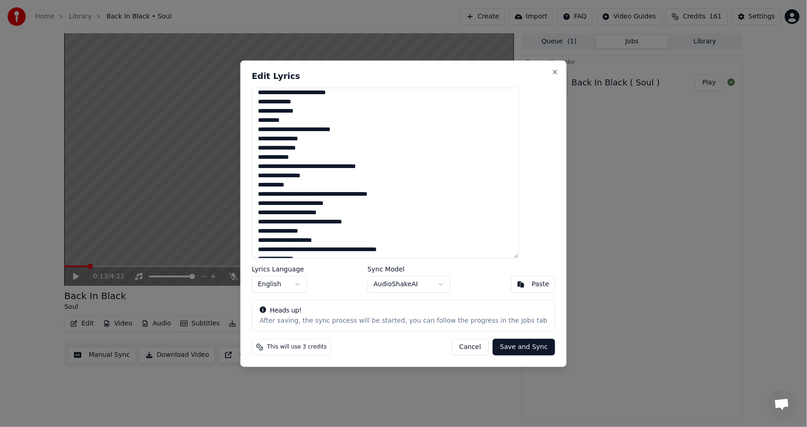
drag, startPoint x: 363, startPoint y: 170, endPoint x: 273, endPoint y: 167, distance: 89.6
click at [273, 167] on textarea at bounding box center [385, 172] width 267 height 171
click at [303, 164] on textarea at bounding box center [385, 172] width 267 height 171
click at [309, 166] on textarea at bounding box center [385, 172] width 267 height 171
click at [337, 167] on textarea at bounding box center [385, 172] width 267 height 171
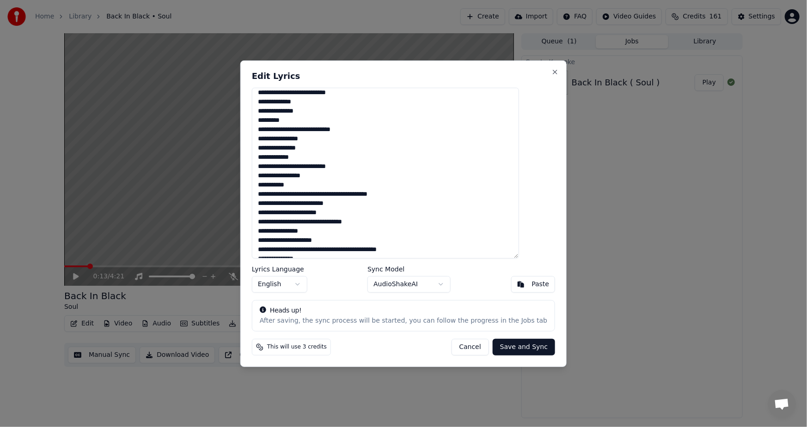
click at [274, 176] on textarea at bounding box center [385, 172] width 267 height 171
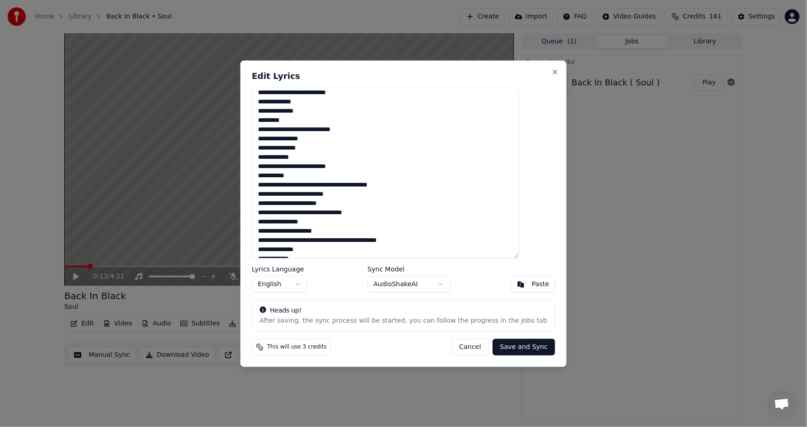
click at [275, 188] on textarea at bounding box center [385, 172] width 267 height 171
click at [275, 177] on textarea at bounding box center [385, 172] width 267 height 171
click at [309, 185] on textarea at bounding box center [385, 172] width 267 height 171
click at [274, 194] on textarea at bounding box center [385, 172] width 267 height 171
click at [307, 177] on textarea at bounding box center [385, 172] width 267 height 171
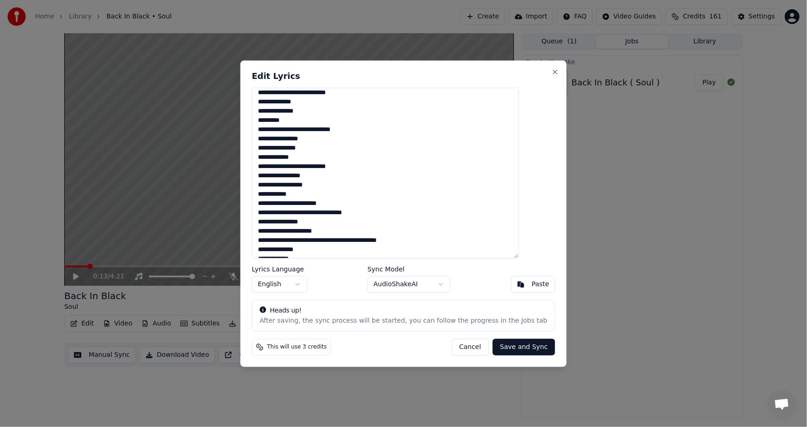
click at [276, 206] on textarea at bounding box center [385, 172] width 267 height 171
click at [324, 212] on textarea at bounding box center [385, 172] width 267 height 171
click at [277, 221] on textarea at bounding box center [385, 172] width 267 height 171
click at [275, 229] on textarea at bounding box center [385, 172] width 267 height 171
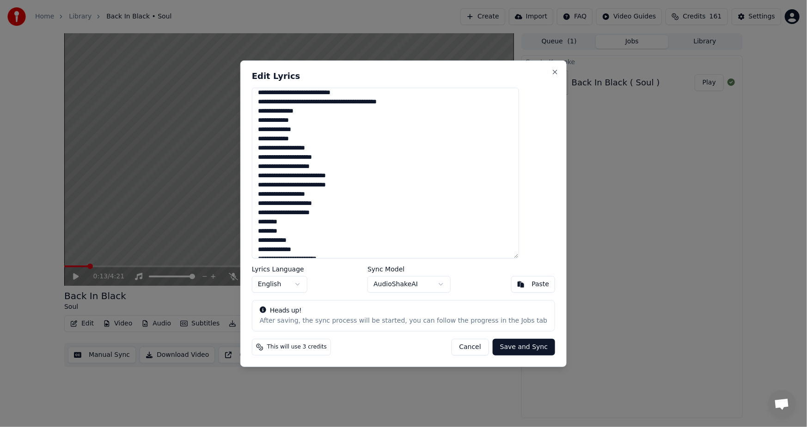
drag, startPoint x: 276, startPoint y: 103, endPoint x: 418, endPoint y: 106, distance: 141.8
click at [418, 106] on textarea at bounding box center [385, 172] width 267 height 171
click at [322, 114] on textarea at bounding box center [385, 172] width 267 height 171
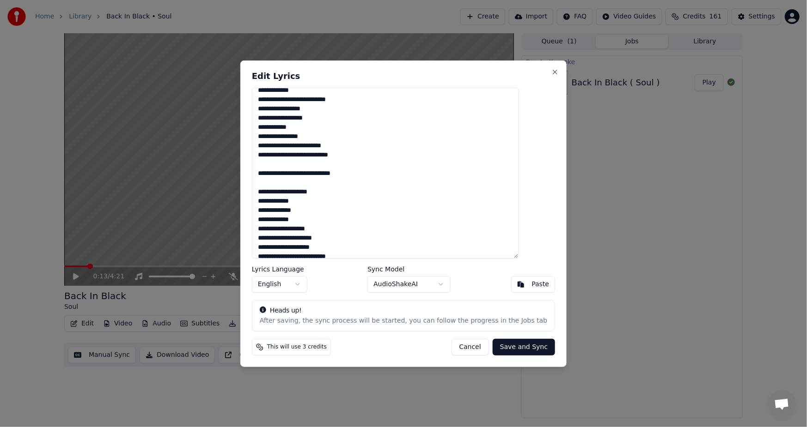
scroll to position [173, 0]
click at [280, 182] on textarea at bounding box center [385, 172] width 267 height 171
click at [288, 184] on textarea at bounding box center [385, 172] width 267 height 171
click at [275, 189] on textarea at bounding box center [385, 172] width 267 height 171
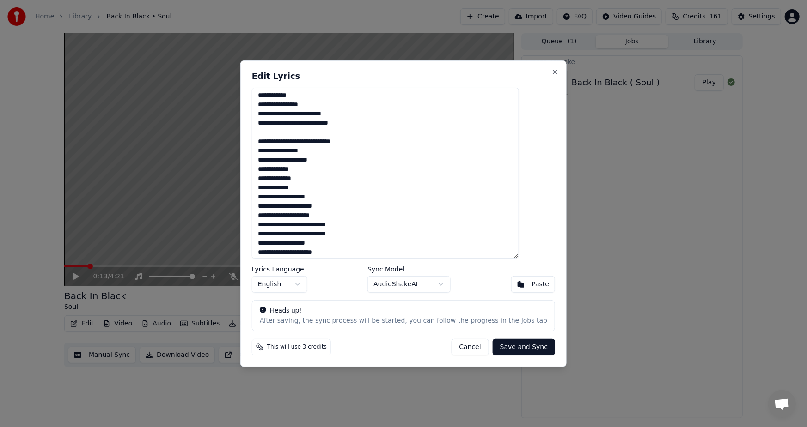
scroll to position [200, 0]
click at [274, 165] on textarea at bounding box center [385, 172] width 267 height 171
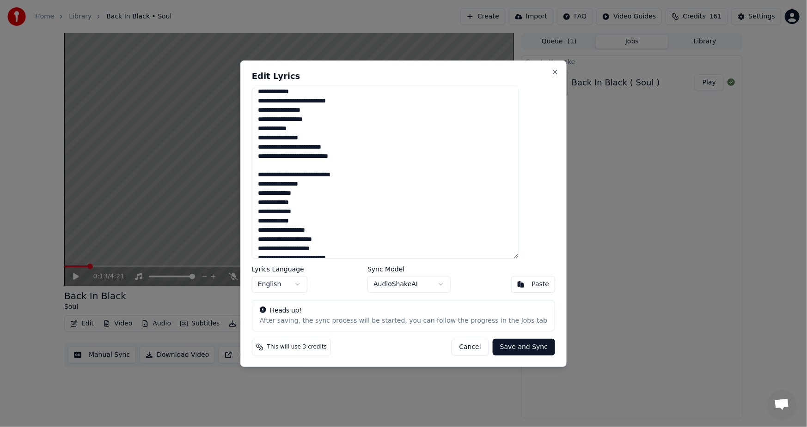
scroll to position [162, 0]
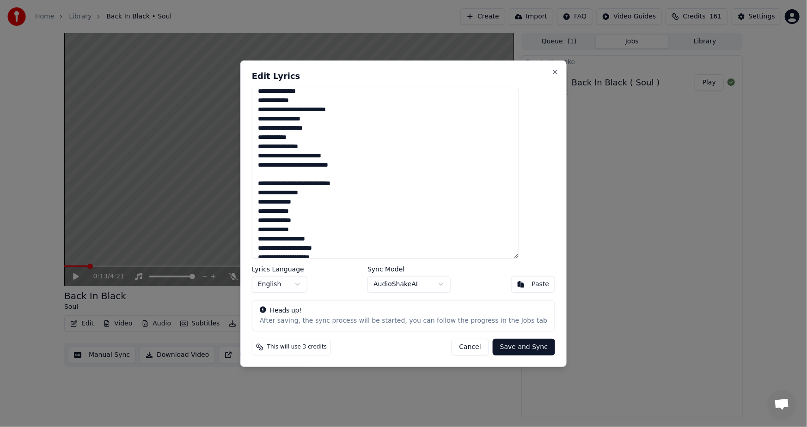
drag, startPoint x: 275, startPoint y: 212, endPoint x: 312, endPoint y: 213, distance: 37.4
click at [312, 213] on textarea at bounding box center [385, 172] width 267 height 171
click at [276, 221] on textarea at bounding box center [385, 172] width 267 height 171
click at [306, 222] on textarea at bounding box center [385, 172] width 267 height 171
click at [275, 221] on textarea at bounding box center [385, 172] width 267 height 171
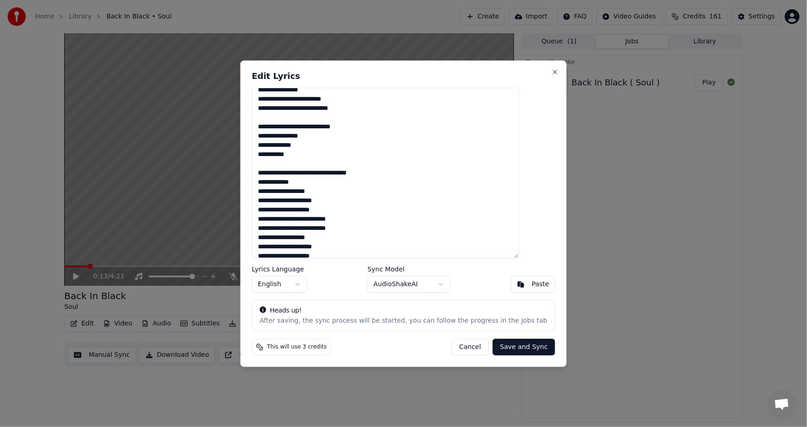
scroll to position [233, 0]
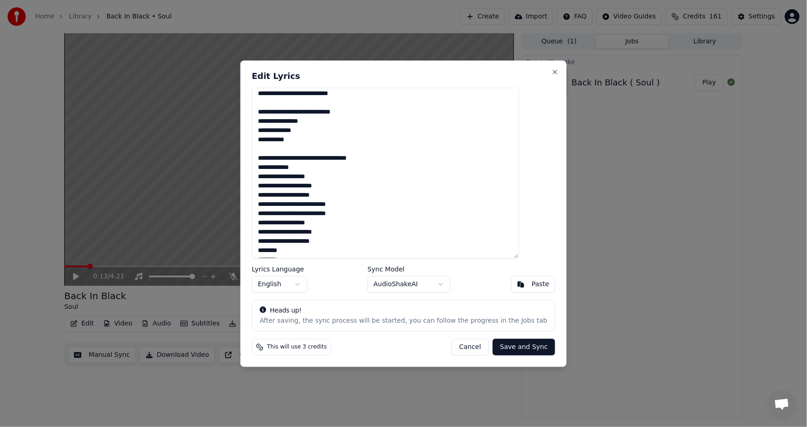
click at [352, 159] on textarea at bounding box center [385, 172] width 267 height 171
click at [325, 160] on textarea at bounding box center [385, 172] width 267 height 171
click at [276, 177] on textarea at bounding box center [385, 172] width 267 height 171
click at [313, 176] on textarea at bounding box center [385, 172] width 267 height 171
click at [276, 197] on textarea at bounding box center [385, 172] width 267 height 171
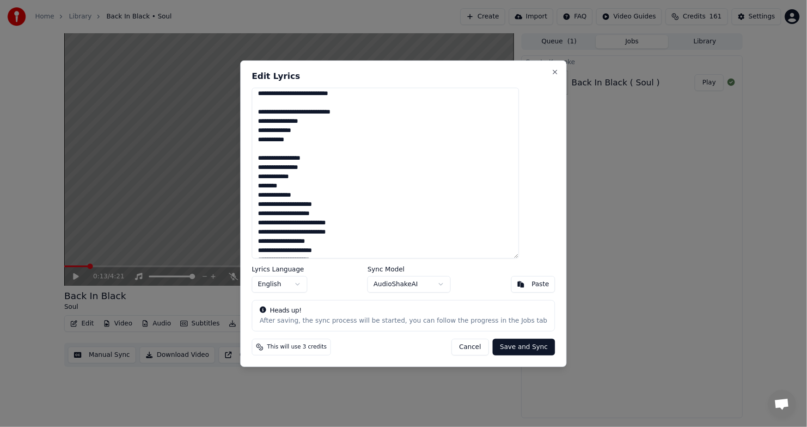
drag, startPoint x: 275, startPoint y: 203, endPoint x: 344, endPoint y: 207, distance: 68.5
click at [344, 207] on textarea at bounding box center [385, 172] width 267 height 171
click at [276, 216] on textarea at bounding box center [385, 172] width 267 height 171
click at [301, 213] on textarea at bounding box center [385, 172] width 267 height 171
drag, startPoint x: 806, startPoint y: 349, endPoint x: 721, endPoint y: 437, distance: 121.9
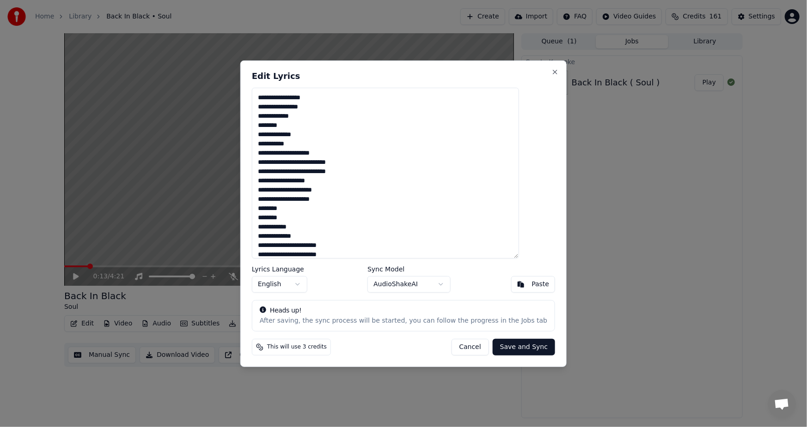
scroll to position [300, 0]
click at [315, 149] on textarea at bounding box center [385, 172] width 267 height 171
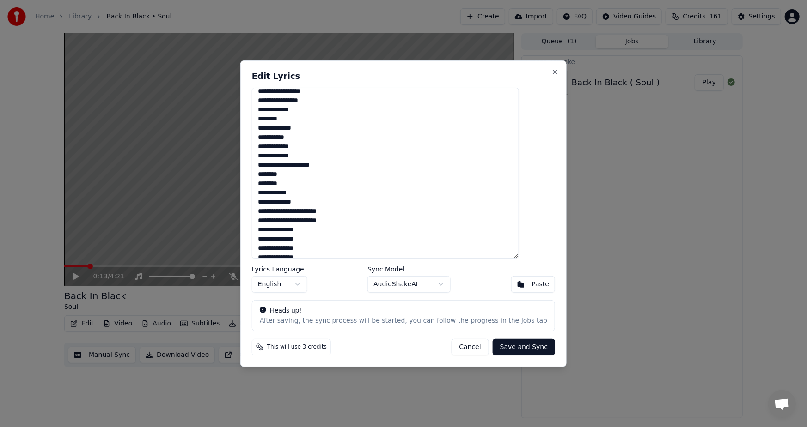
click at [319, 147] on textarea "**********" at bounding box center [385, 172] width 267 height 171
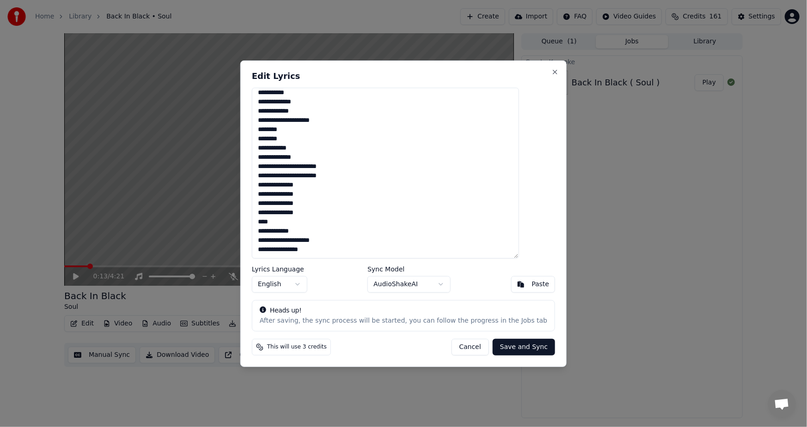
drag, startPoint x: 276, startPoint y: 163, endPoint x: 323, endPoint y: 327, distance: 171.1
click at [323, 327] on div "**********" at bounding box center [403, 213] width 326 height 307
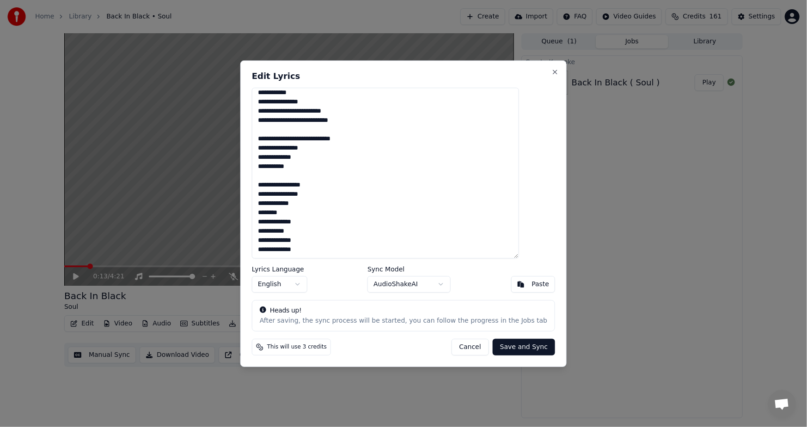
scroll to position [216, 0]
click at [324, 243] on textarea "**********" at bounding box center [385, 172] width 267 height 171
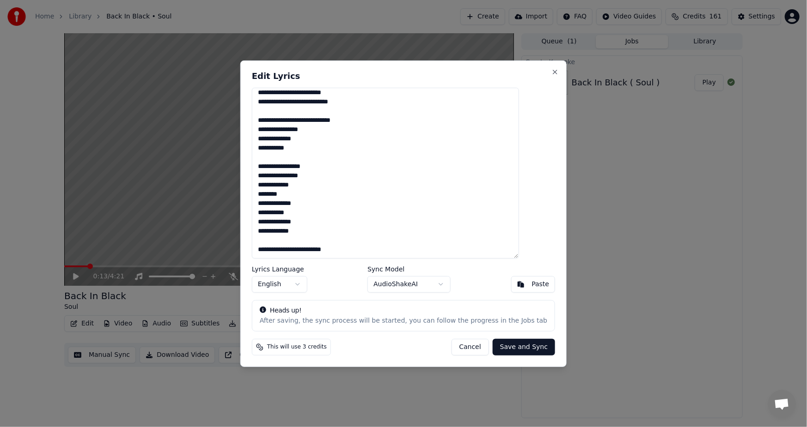
scroll to position [244, 0]
click at [279, 231] on textarea "**********" at bounding box center [385, 172] width 267 height 171
click at [361, 233] on textarea "**********" at bounding box center [385, 172] width 267 height 171
click at [300, 233] on textarea "**********" at bounding box center [385, 172] width 267 height 171
drag, startPoint x: 275, startPoint y: 233, endPoint x: 349, endPoint y: 236, distance: 74.4
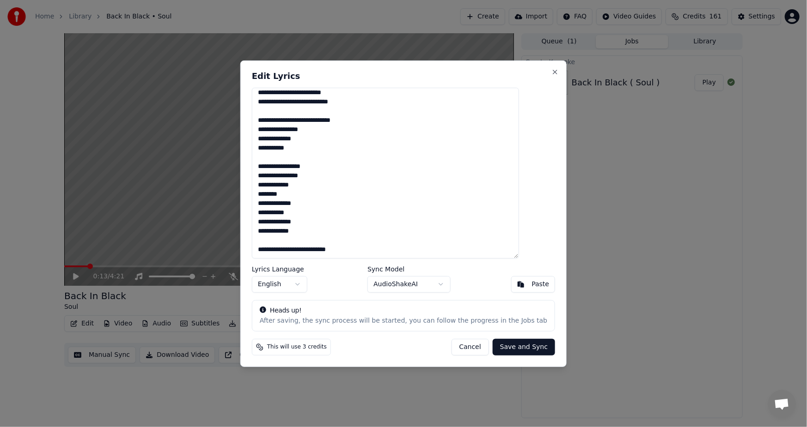
click at [349, 236] on textarea "**********" at bounding box center [385, 172] width 267 height 171
click at [352, 234] on textarea "**********" at bounding box center [385, 172] width 267 height 171
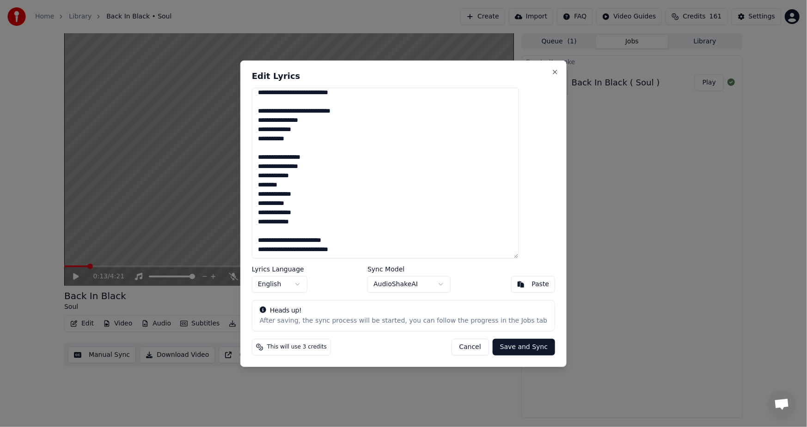
scroll to position [262, 0]
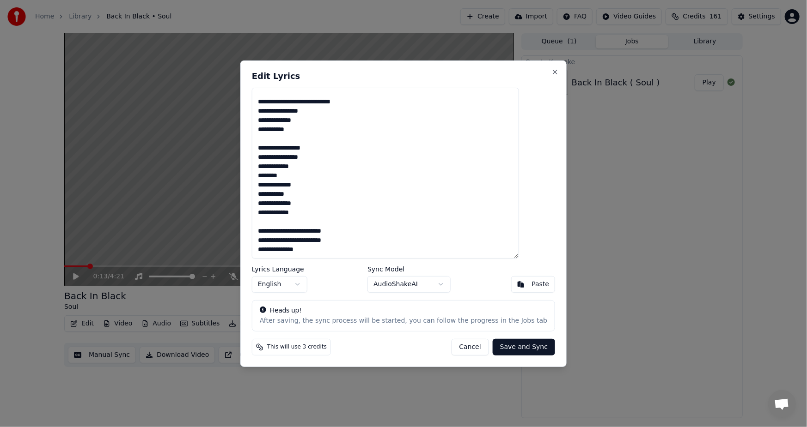
click at [321, 215] on textarea "**********" at bounding box center [385, 172] width 267 height 171
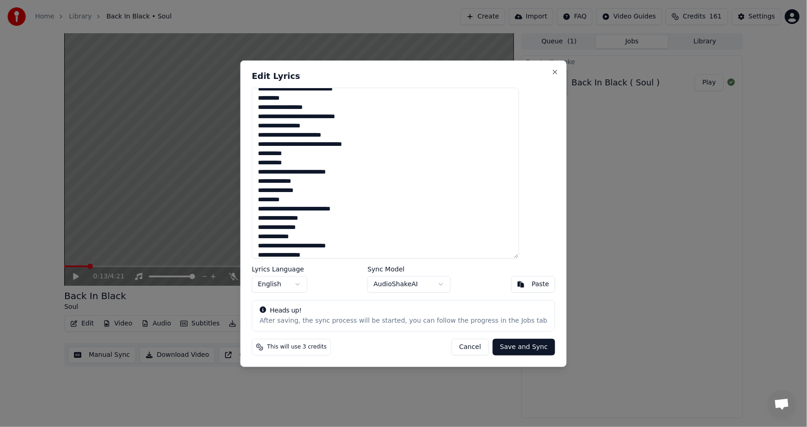
scroll to position [0, 0]
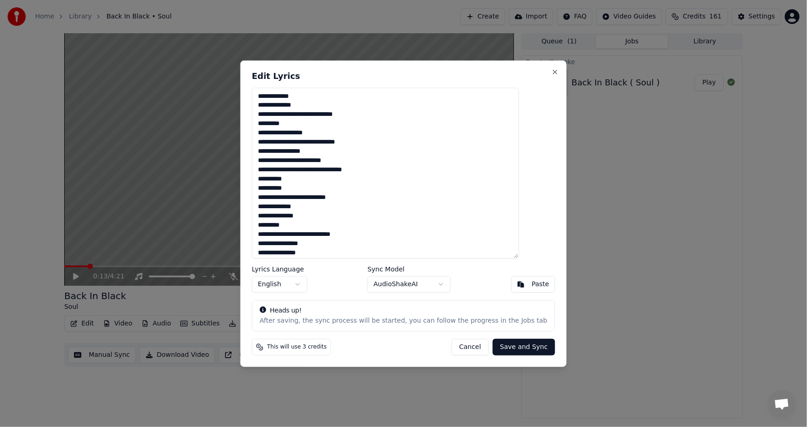
click at [275, 113] on textarea "**********" at bounding box center [385, 172] width 267 height 171
click at [275, 125] on textarea "**********" at bounding box center [385, 172] width 267 height 171
click at [275, 151] on textarea "**********" at bounding box center [385, 172] width 267 height 171
click at [324, 162] on textarea "**********" at bounding box center [385, 172] width 267 height 171
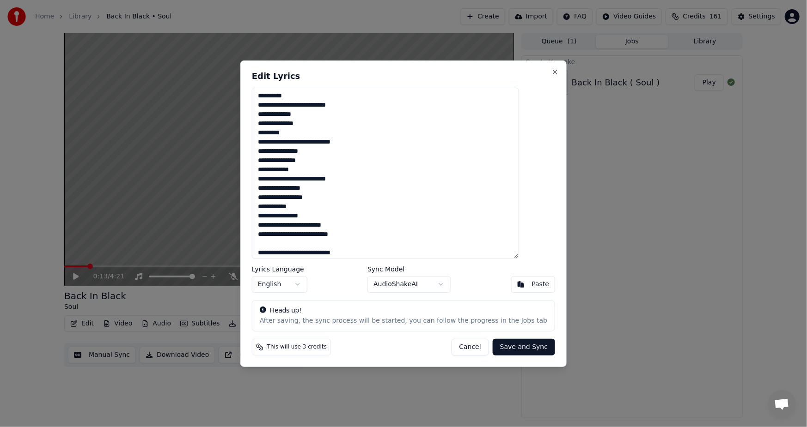
click at [276, 163] on textarea "**********" at bounding box center [385, 172] width 267 height 171
click at [276, 182] on textarea "**********" at bounding box center [385, 172] width 267 height 171
click at [276, 199] on textarea "**********" at bounding box center [385, 172] width 267 height 171
click at [278, 210] on textarea "**********" at bounding box center [385, 172] width 267 height 171
click at [276, 217] on textarea "**********" at bounding box center [385, 172] width 267 height 171
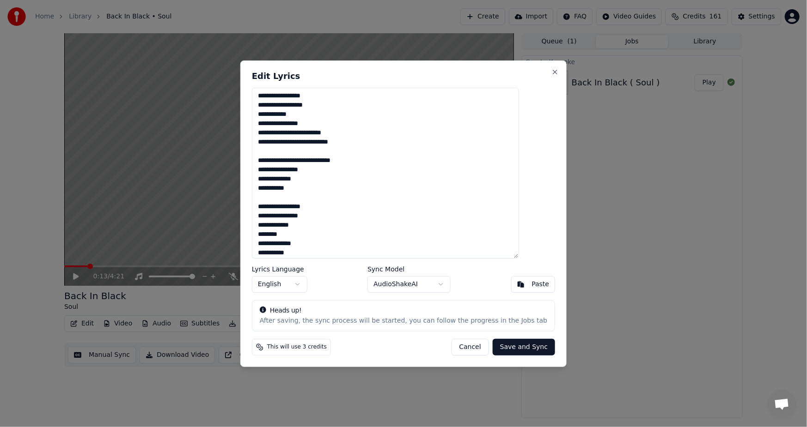
scroll to position [188, 0]
click at [275, 188] on textarea "**********" at bounding box center [385, 172] width 267 height 171
click at [275, 203] on textarea "**********" at bounding box center [385, 172] width 267 height 171
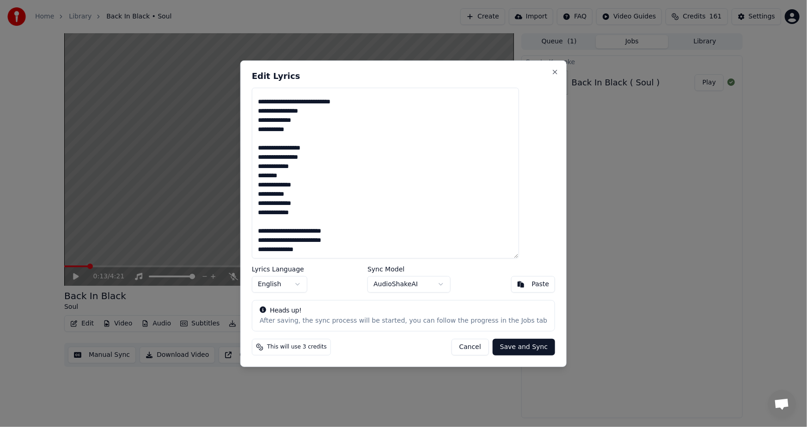
scroll to position [262, 0]
click at [275, 196] on textarea "**********" at bounding box center [385, 172] width 267 height 171
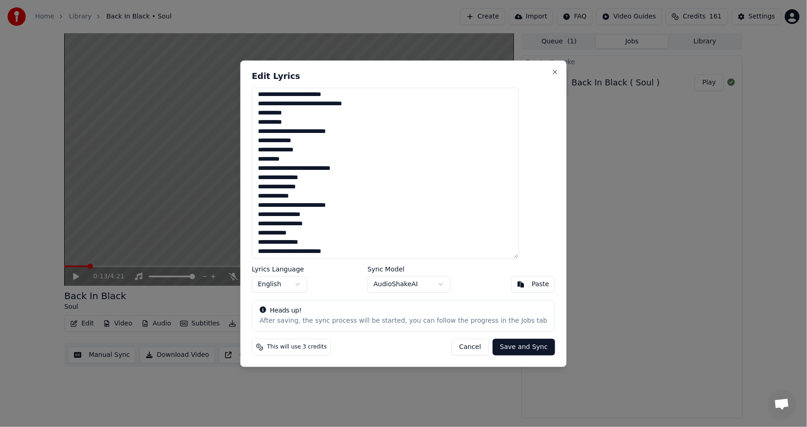
scroll to position [0, 0]
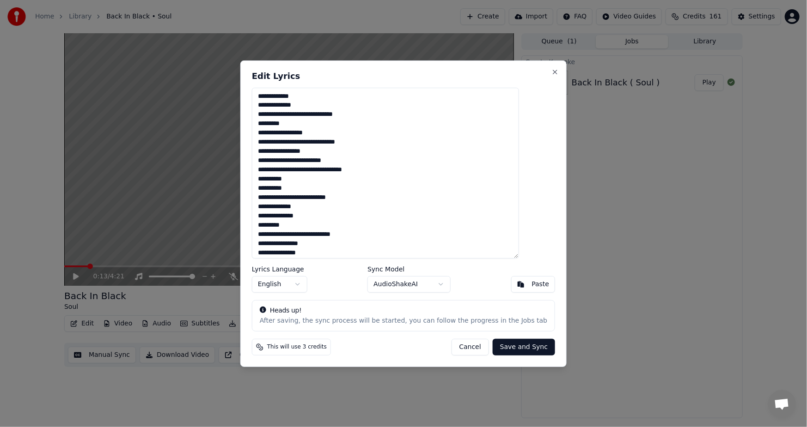
click at [303, 115] on textarea "**********" at bounding box center [385, 172] width 267 height 171
click at [302, 164] on textarea "**********" at bounding box center [385, 172] width 267 height 171
click at [320, 163] on textarea "**********" at bounding box center [385, 172] width 267 height 171
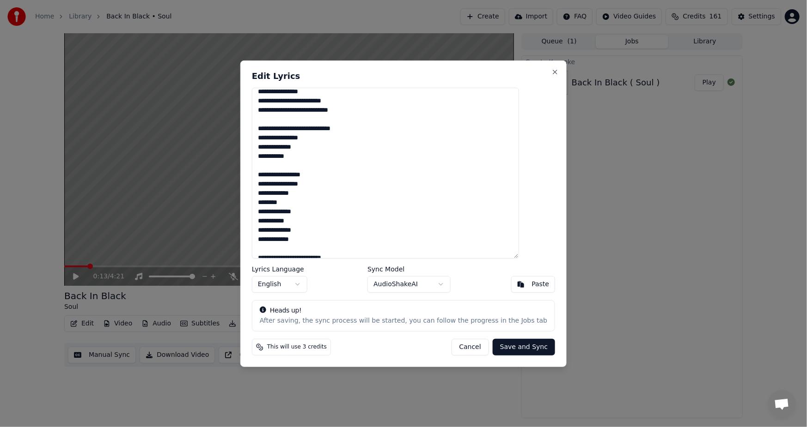
scroll to position [225, 0]
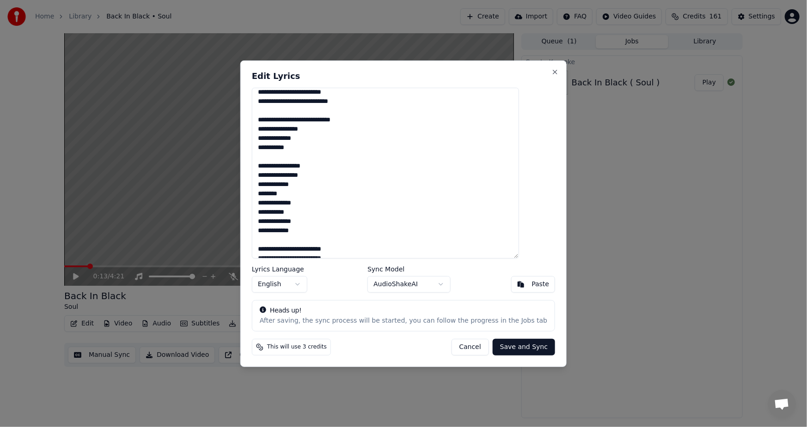
click at [277, 149] on textarea "**********" at bounding box center [385, 172] width 267 height 171
click at [274, 157] on textarea "**********" at bounding box center [385, 172] width 267 height 171
click at [279, 159] on textarea "**********" at bounding box center [385, 172] width 267 height 171
click at [299, 158] on textarea "**********" at bounding box center [385, 172] width 267 height 171
click at [345, 158] on textarea "**********" at bounding box center [385, 172] width 267 height 171
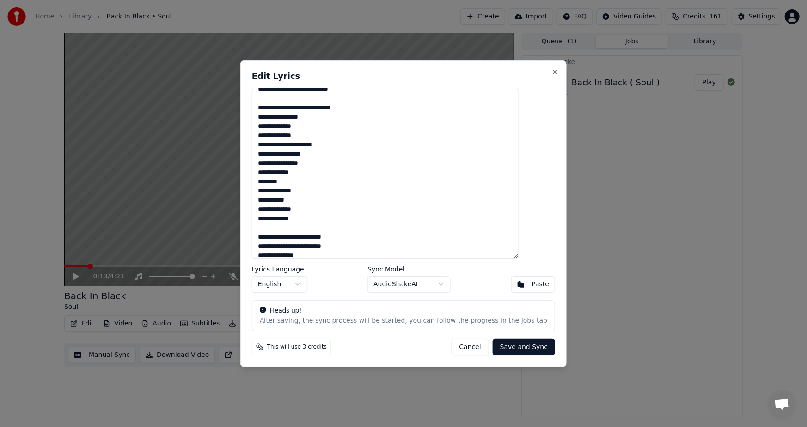
scroll to position [246, 0]
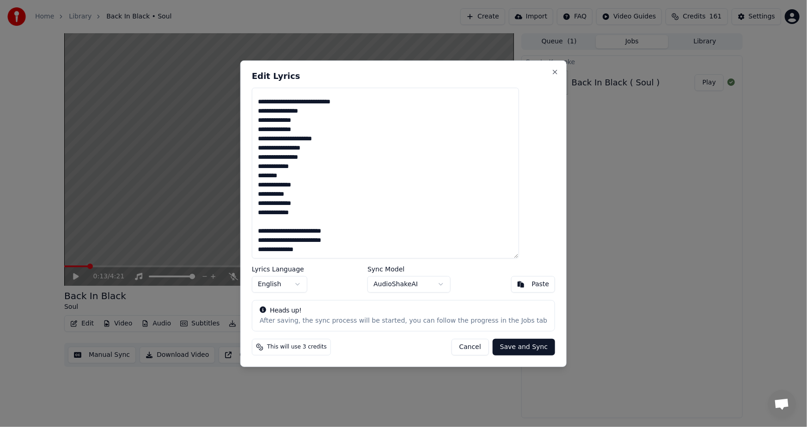
click at [275, 147] on textarea "**********" at bounding box center [385, 172] width 267 height 171
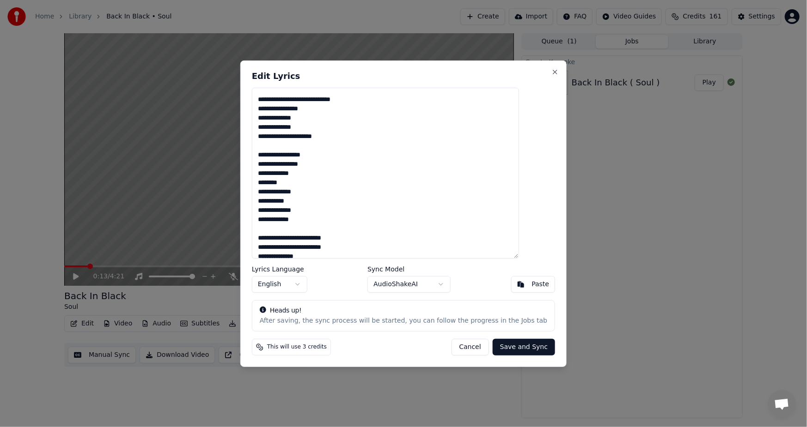
type textarea "**********"
